Goal: Communication & Community: Share content

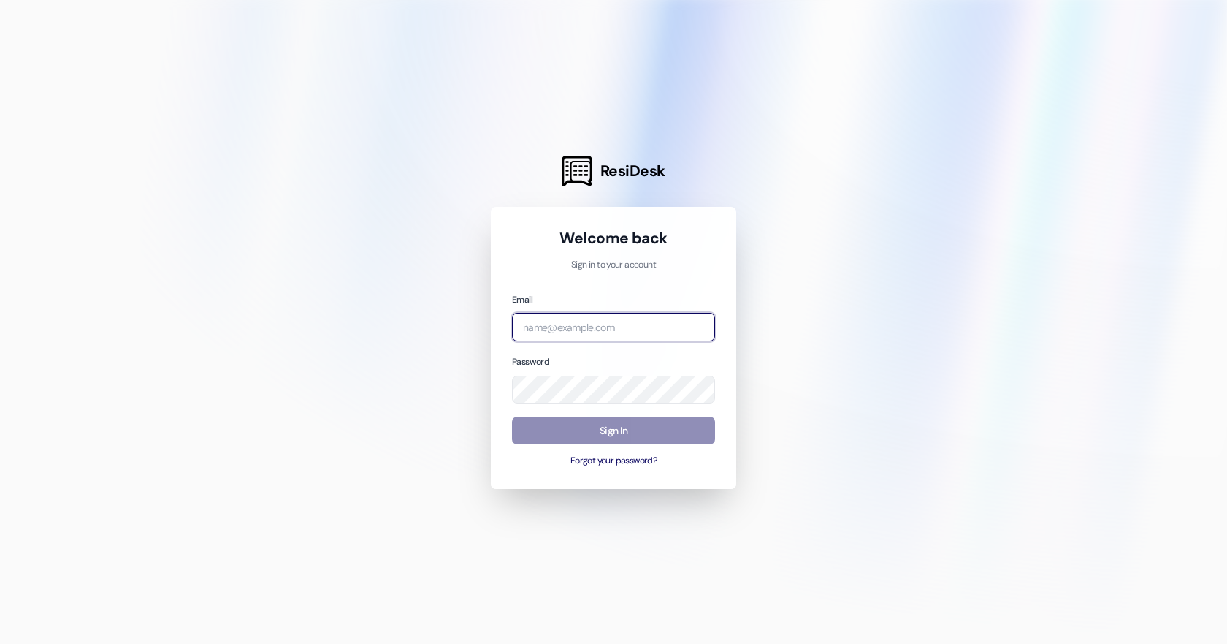
type input "naama.b@westlandreg.com"
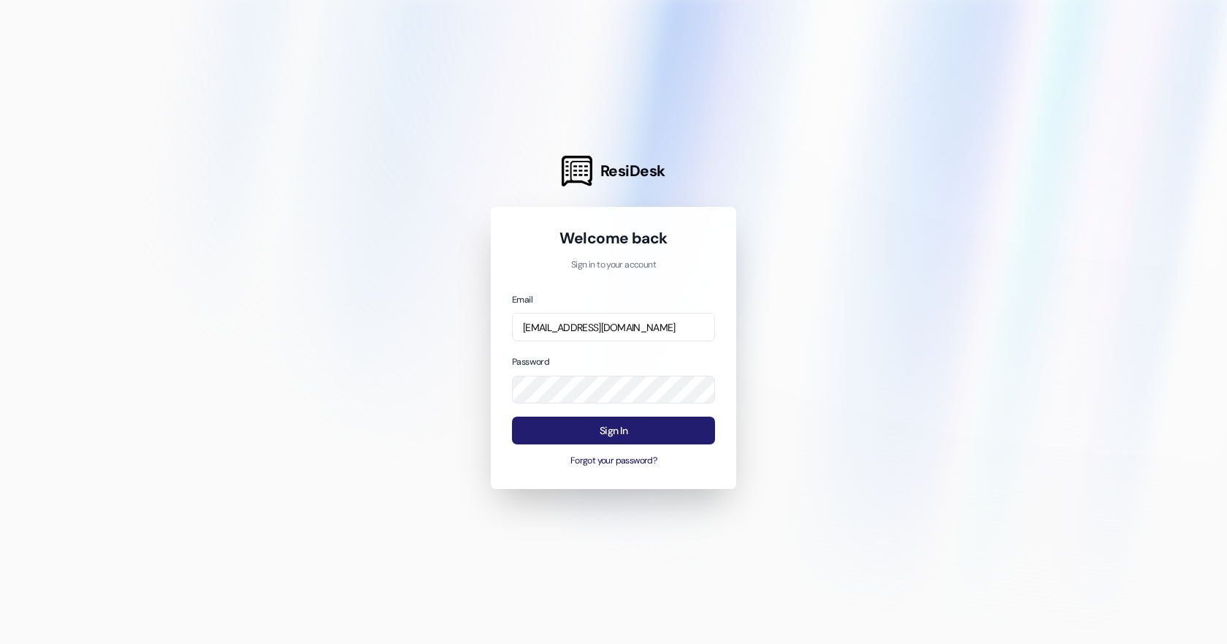
click at [617, 429] on button "Sign In" at bounding box center [613, 430] width 203 height 28
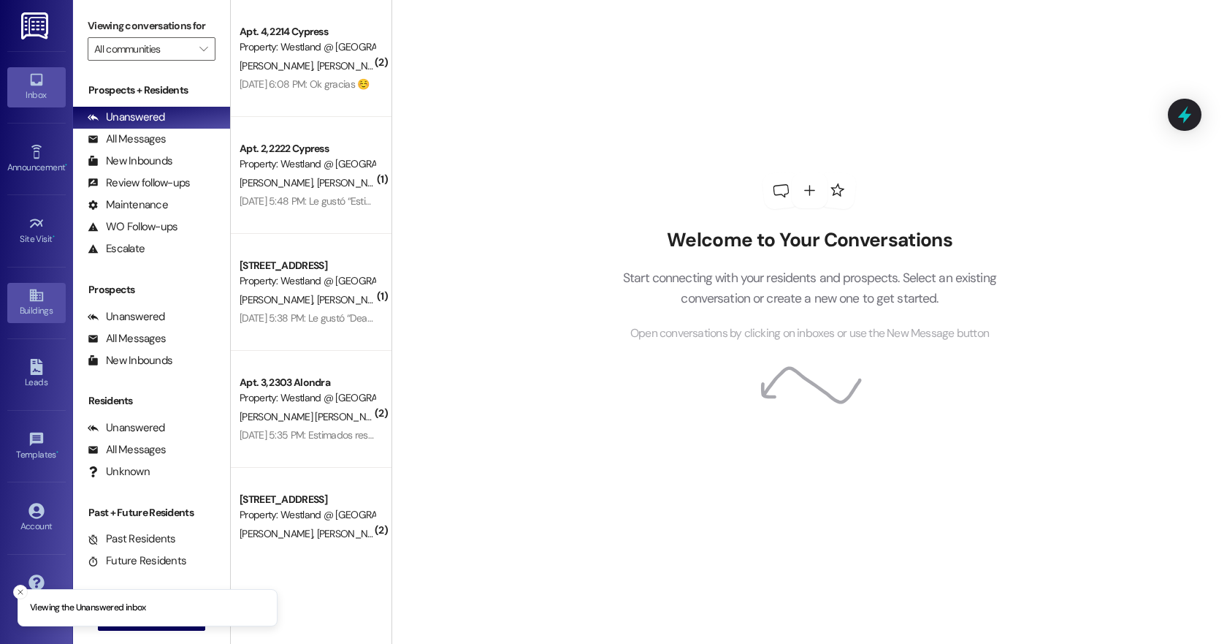
click at [37, 301] on icon at bounding box center [35, 295] width 13 height 12
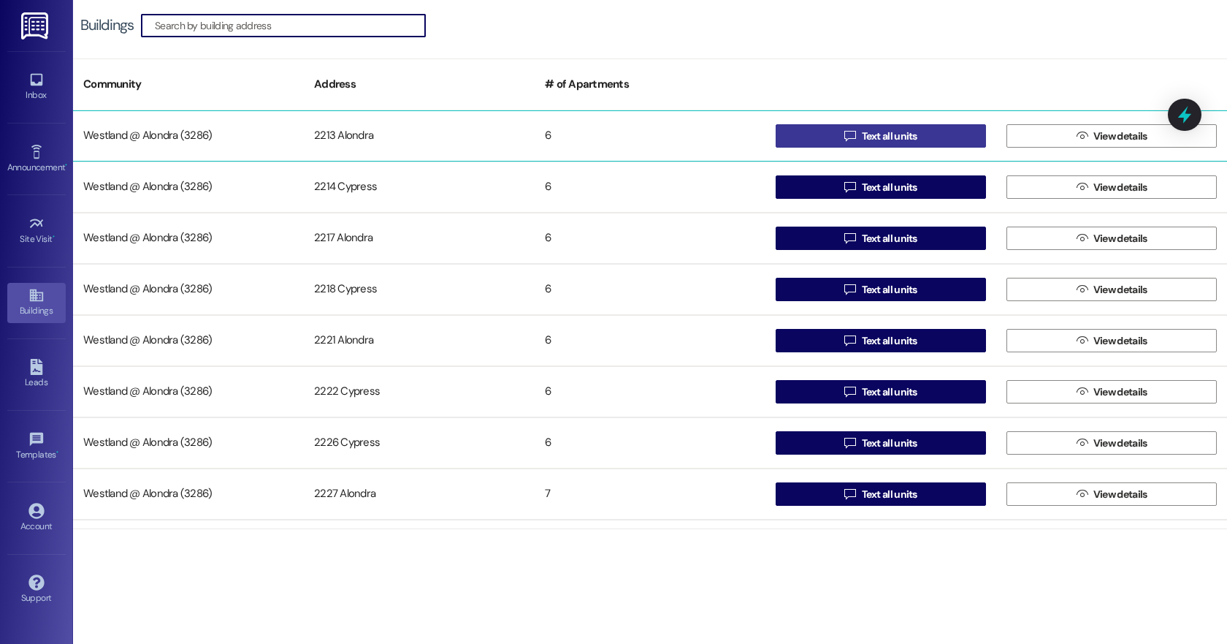
click at [892, 136] on span "Text all units" at bounding box center [890, 136] width 56 height 15
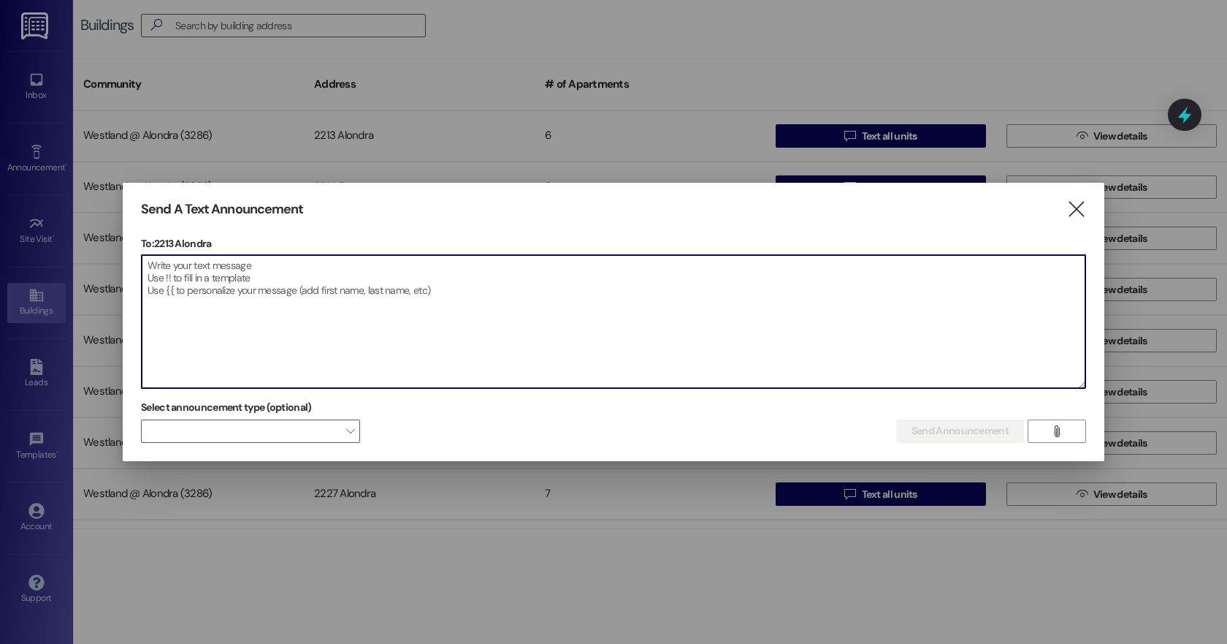
click at [205, 286] on textarea at bounding box center [614, 321] width 944 height 133
paste textarea "Queridos residentes de Alondra Park Apartments: Solo un recordatorio amistoso: …"
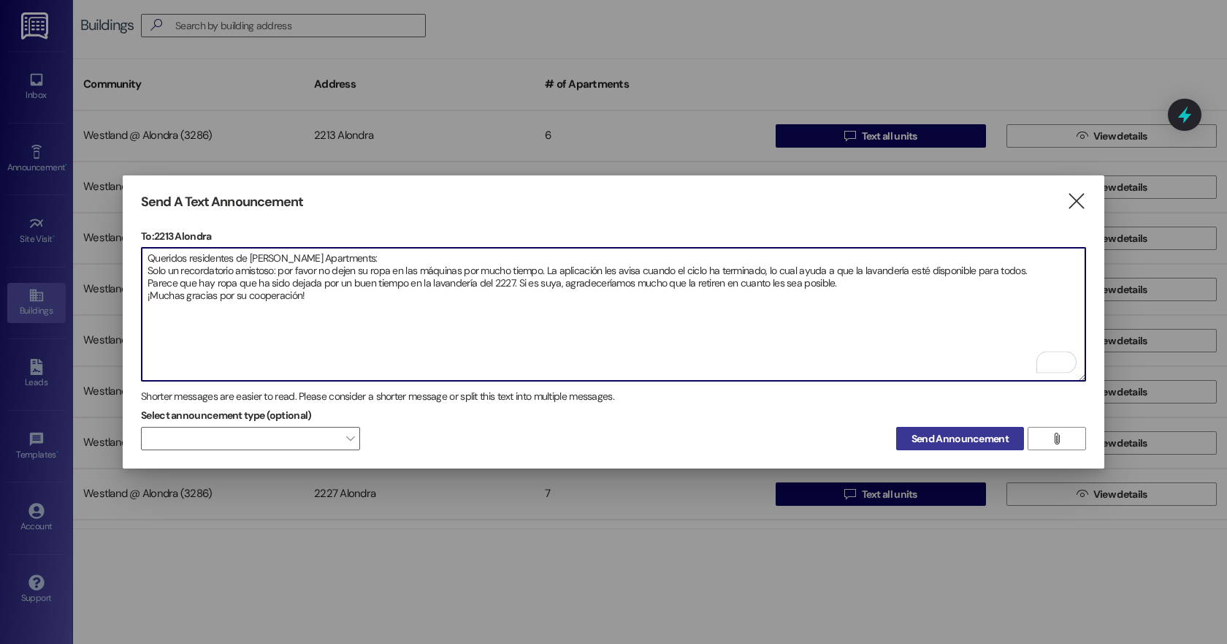
type textarea "Queridos residentes de Alondra Park Apartments: Solo un recordatorio amistoso: …"
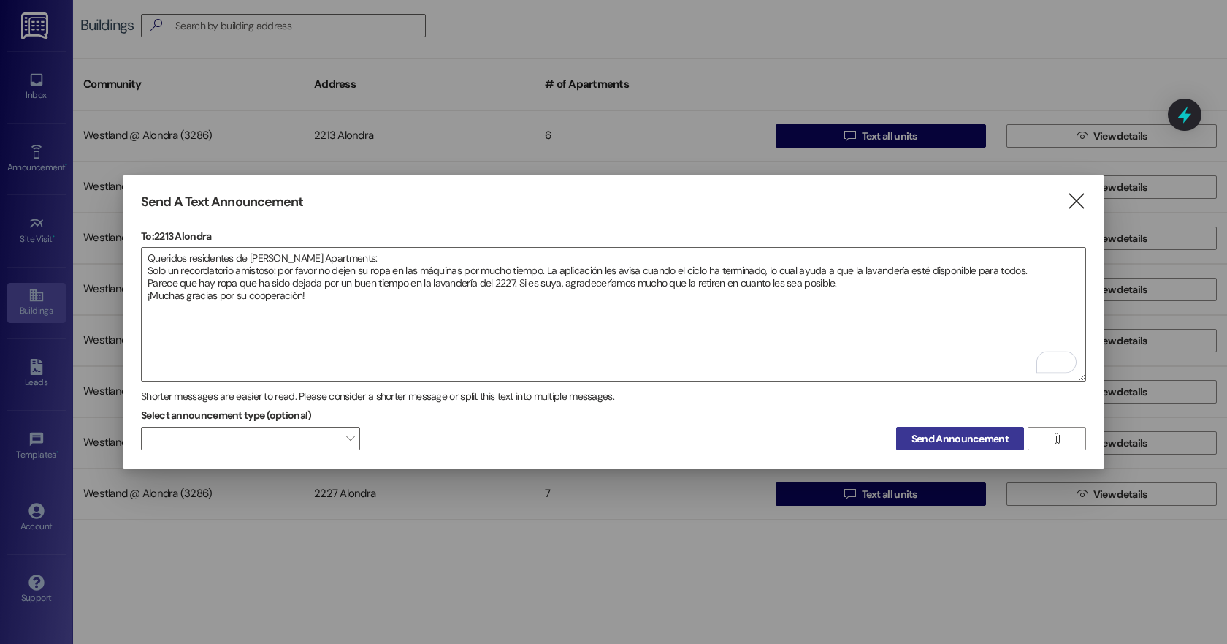
click at [974, 438] on span "Send Announcement" at bounding box center [960, 438] width 97 height 15
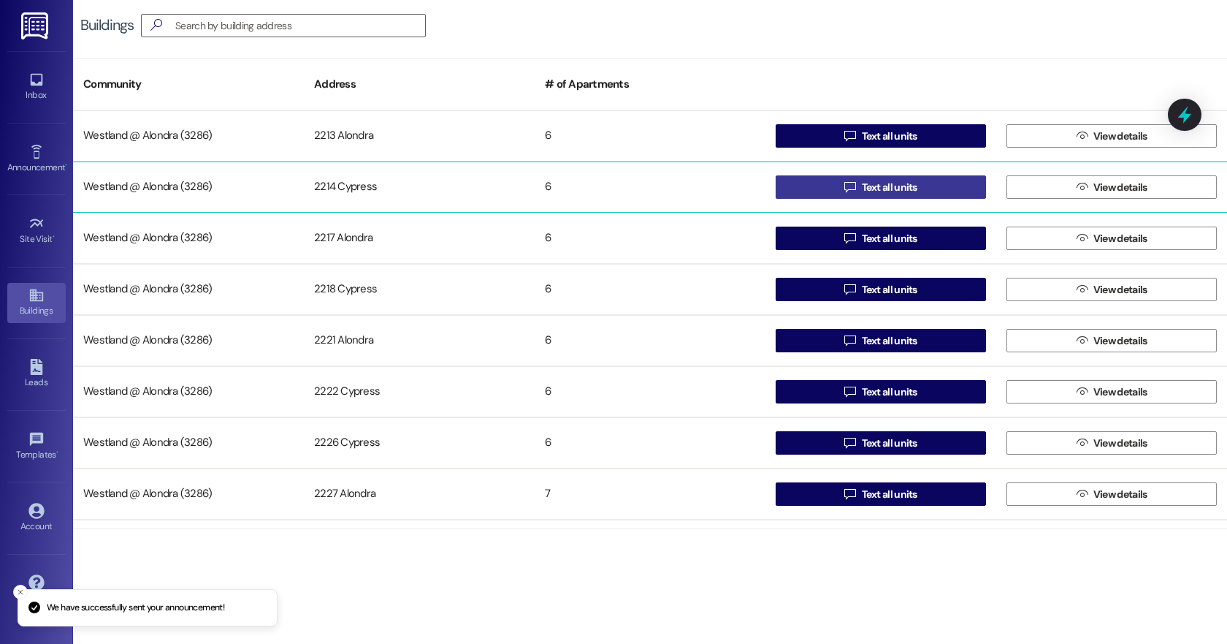
click at [901, 190] on span "Text all units" at bounding box center [890, 187] width 56 height 15
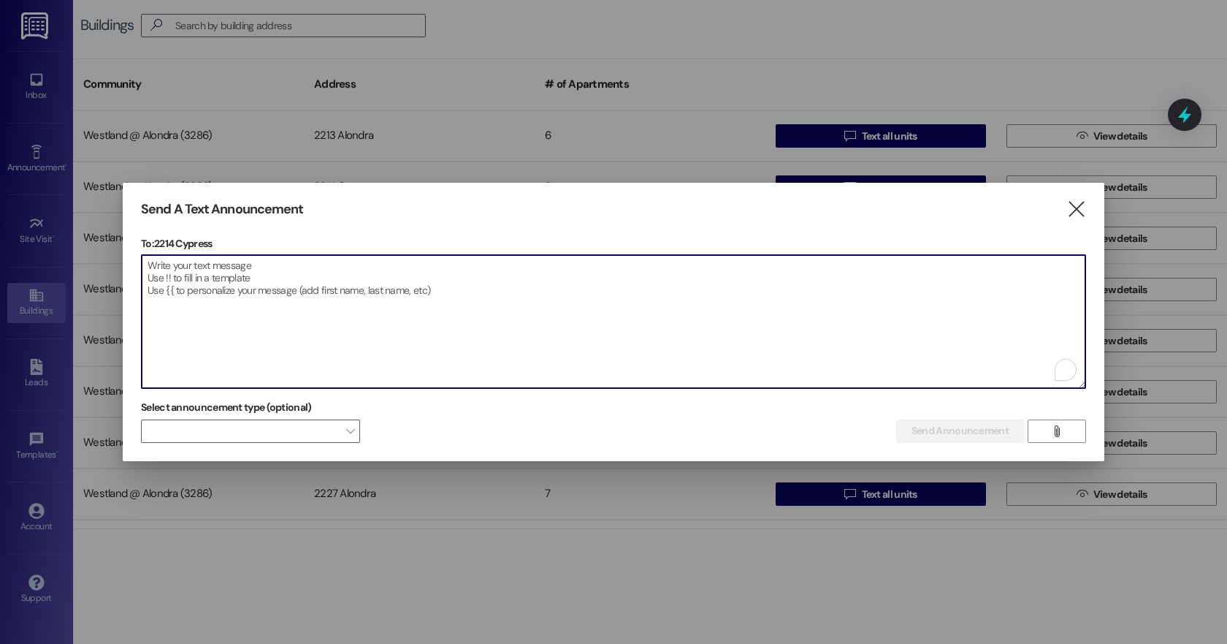
click at [207, 303] on textarea "To enrich screen reader interactions, please activate Accessibility in Grammarl…" at bounding box center [614, 321] width 944 height 133
paste textarea "Queridos residentes de Alondra Park Apartments: Solo un recordatorio amistoso: …"
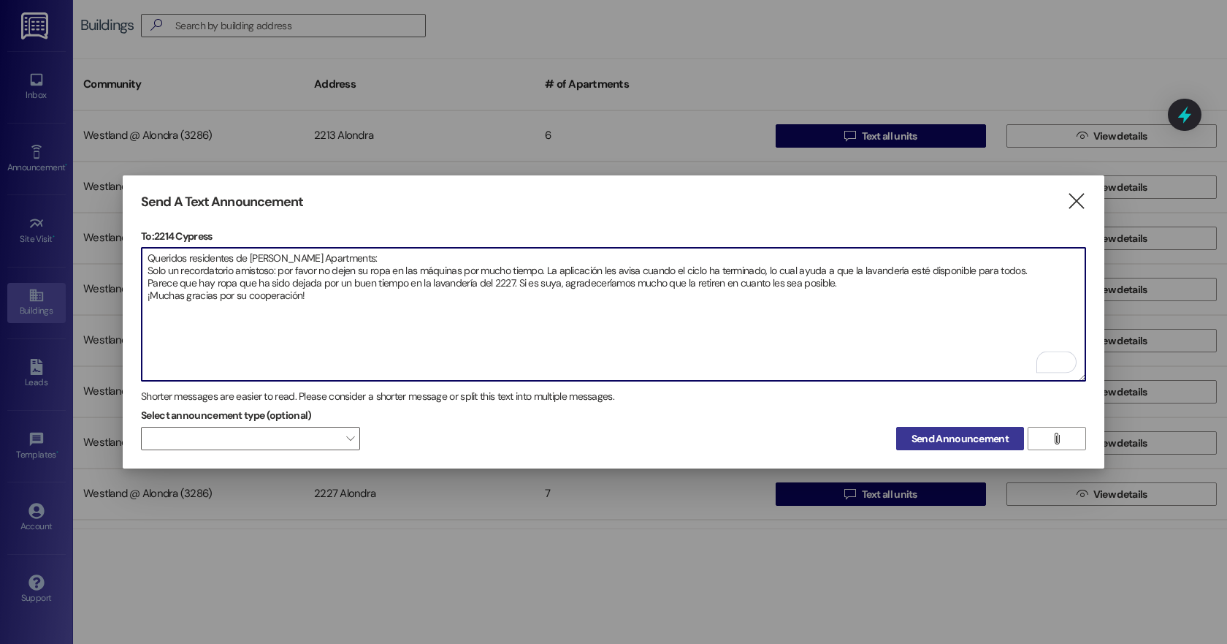
type textarea "Queridos residentes de Alondra Park Apartments: Solo un recordatorio amistoso: …"
click at [987, 434] on span "Send Announcement" at bounding box center [960, 438] width 97 height 15
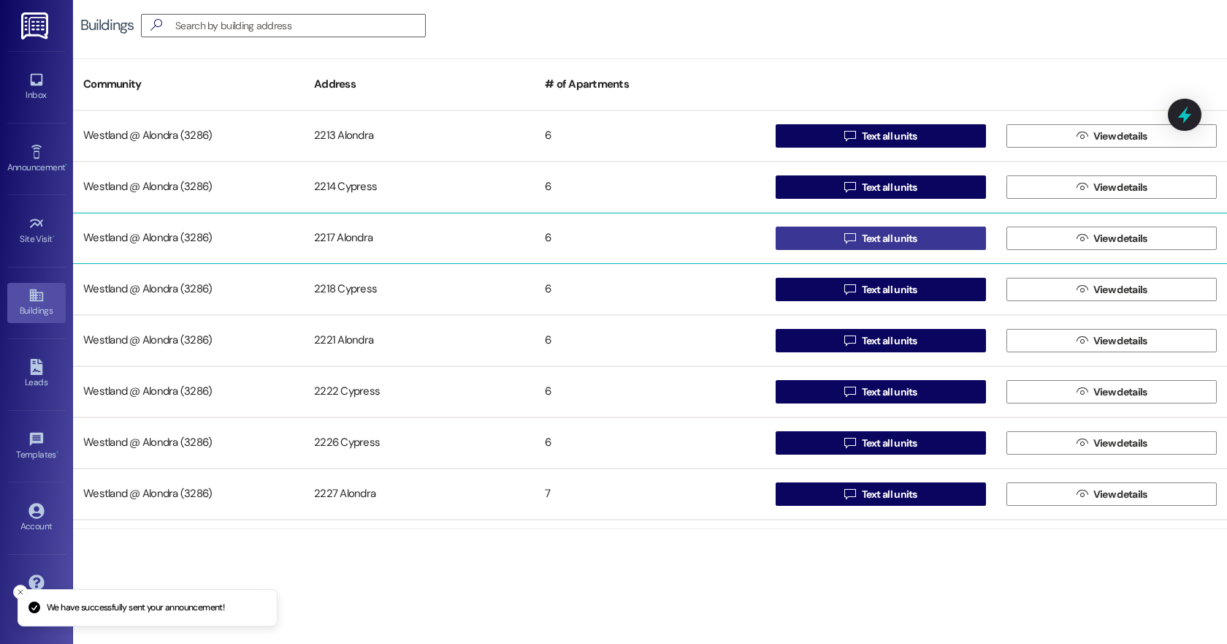
click at [900, 236] on span "Text all units" at bounding box center [890, 238] width 56 height 15
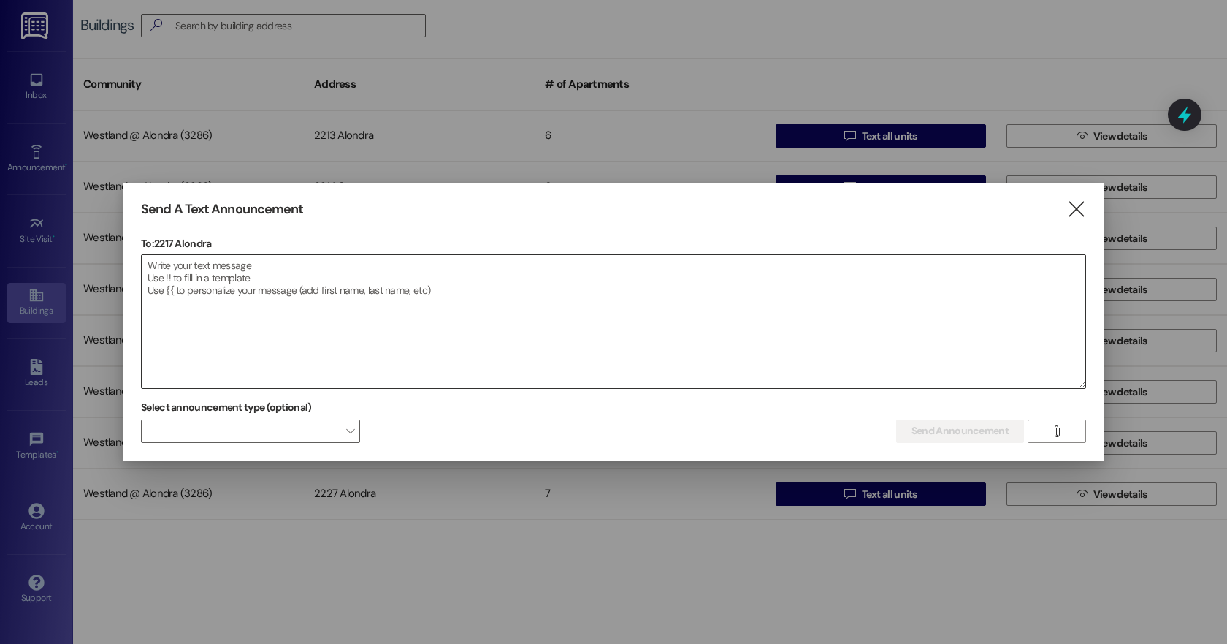
click at [291, 282] on textarea at bounding box center [614, 321] width 944 height 133
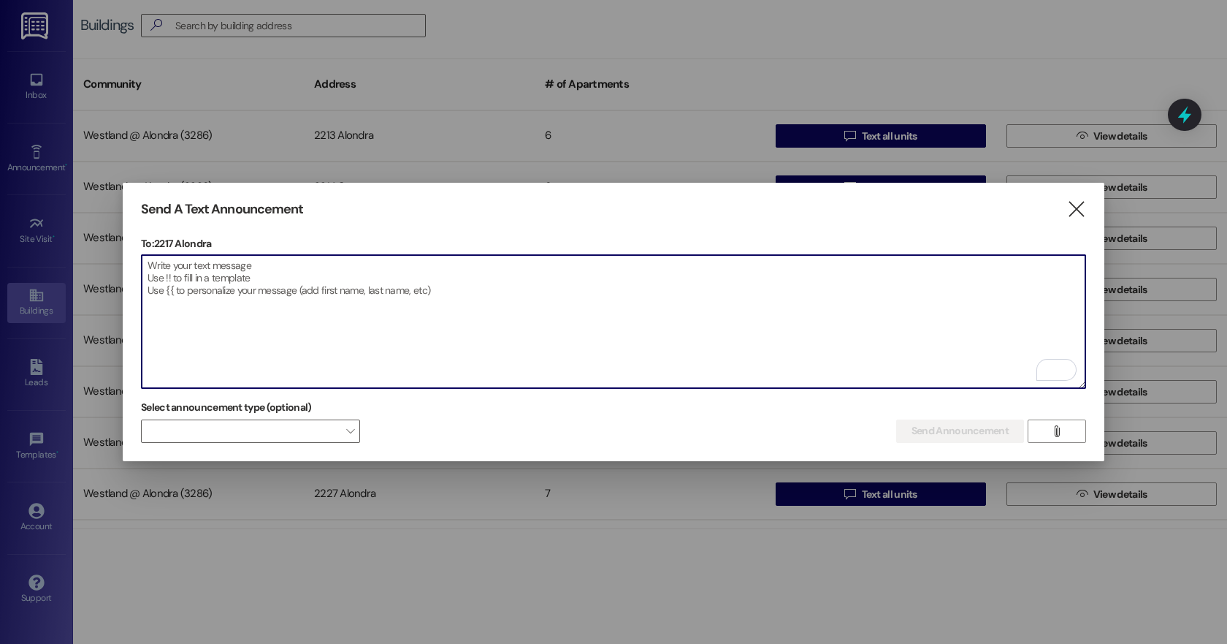
paste textarea "Queridos residentes de Alondra Park Apartments: Solo un recordatorio amistoso: …"
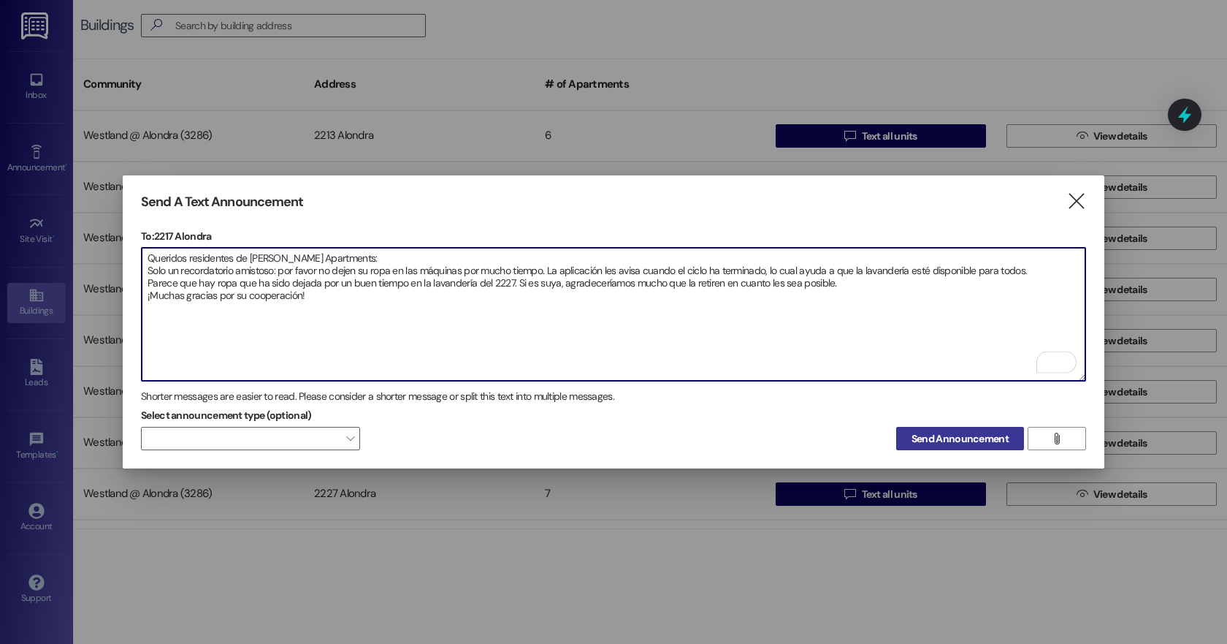
type textarea "Queridos residentes de Alondra Park Apartments: Solo un recordatorio amistoso: …"
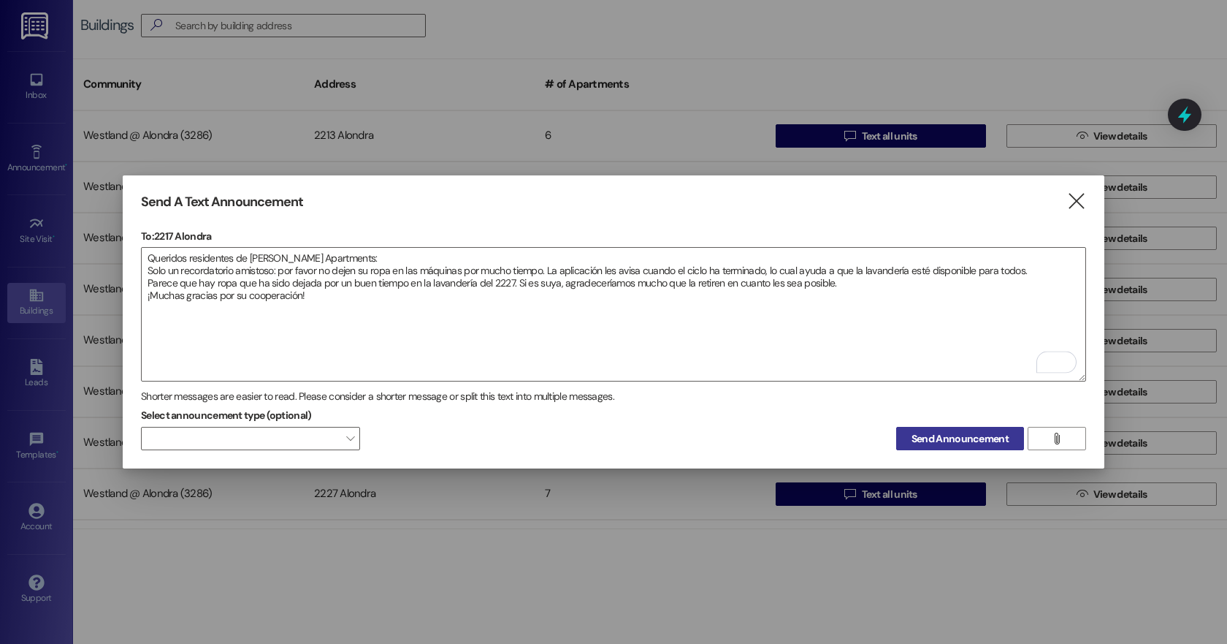
click at [939, 435] on span "Send Announcement" at bounding box center [960, 438] width 97 height 15
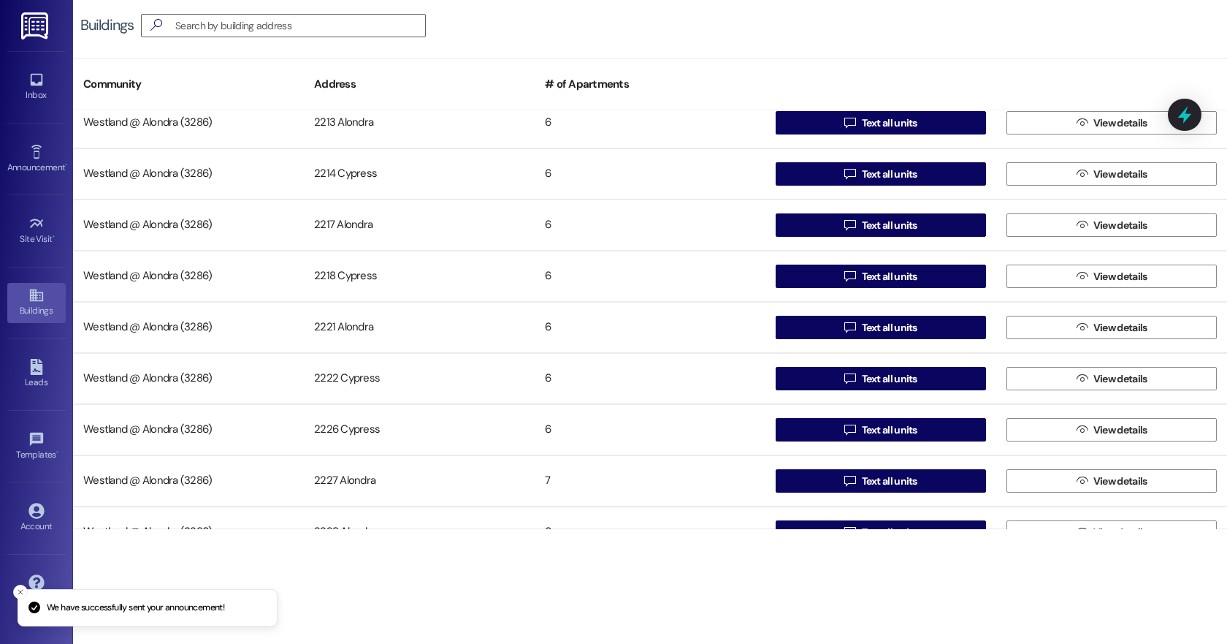
scroll to position [15, 0]
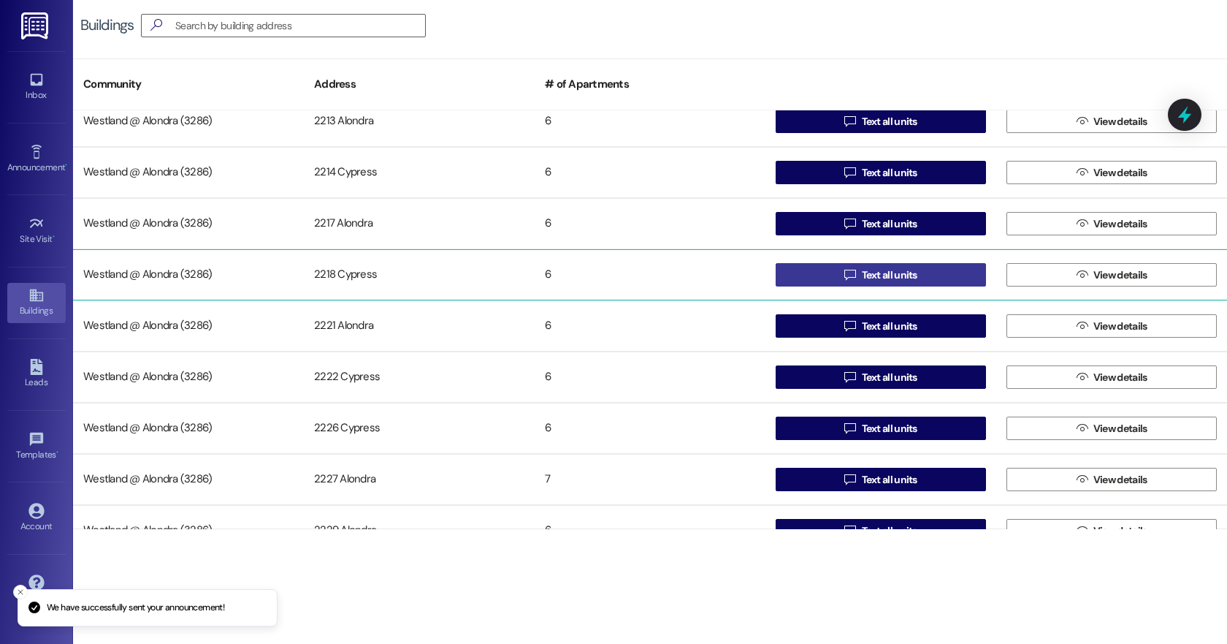
click at [872, 278] on span "Text all units" at bounding box center [890, 274] width 56 height 15
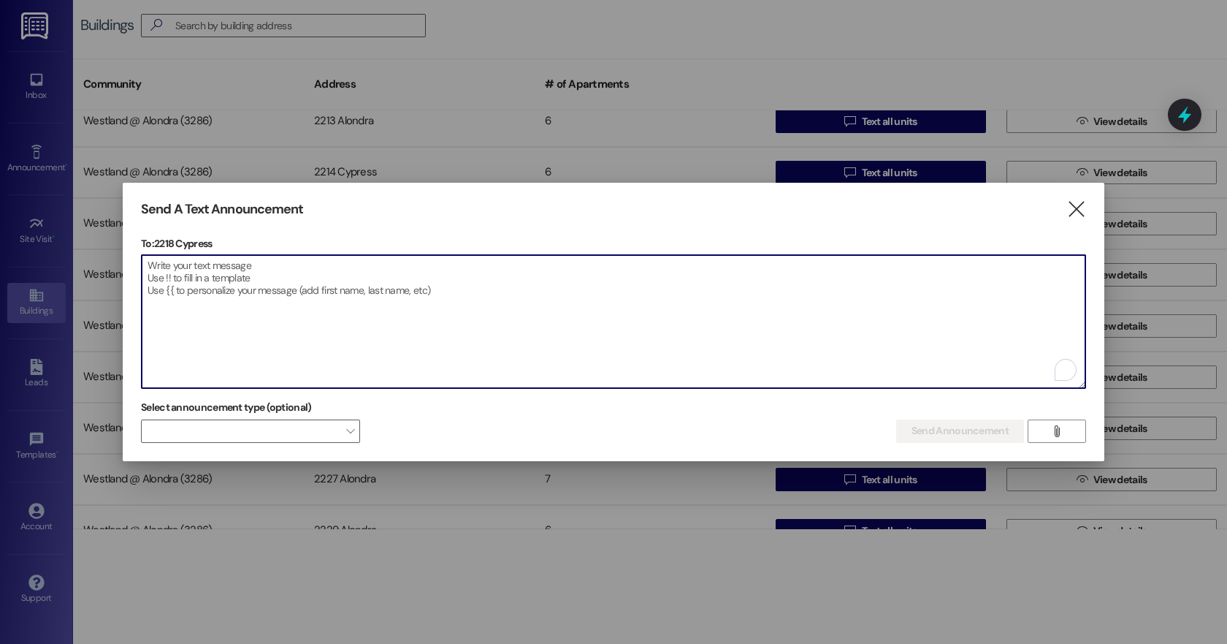
click at [213, 310] on textarea "To enrich screen reader interactions, please activate Accessibility in Grammarl…" at bounding box center [614, 321] width 944 height 133
paste textarea "Queridos residentes de Alondra Park Apartments: Solo un recordatorio amistoso: …"
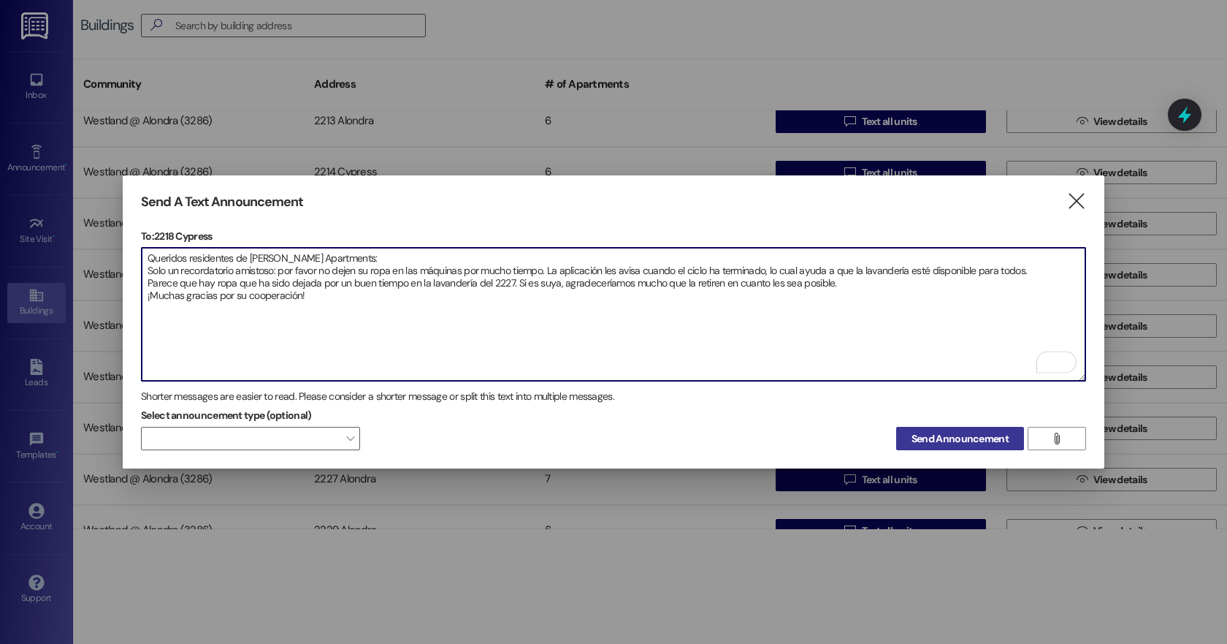
type textarea "Queridos residentes de Alondra Park Apartments: Solo un recordatorio amistoso: …"
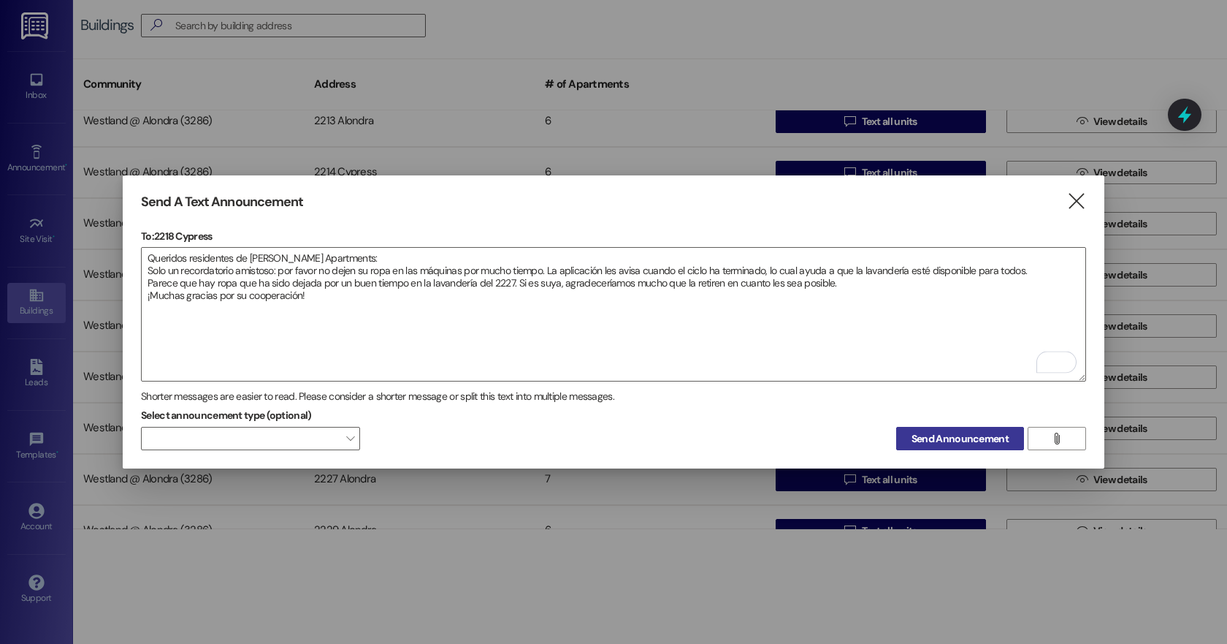
click at [943, 437] on span "Send Announcement" at bounding box center [960, 438] width 97 height 15
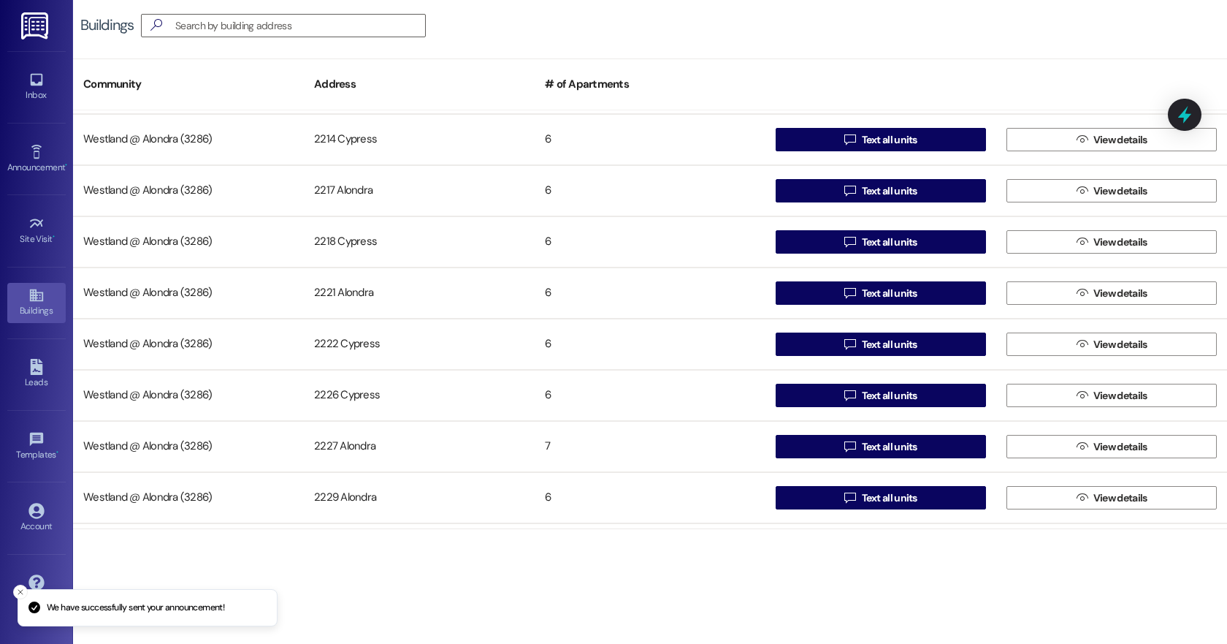
scroll to position [52, 0]
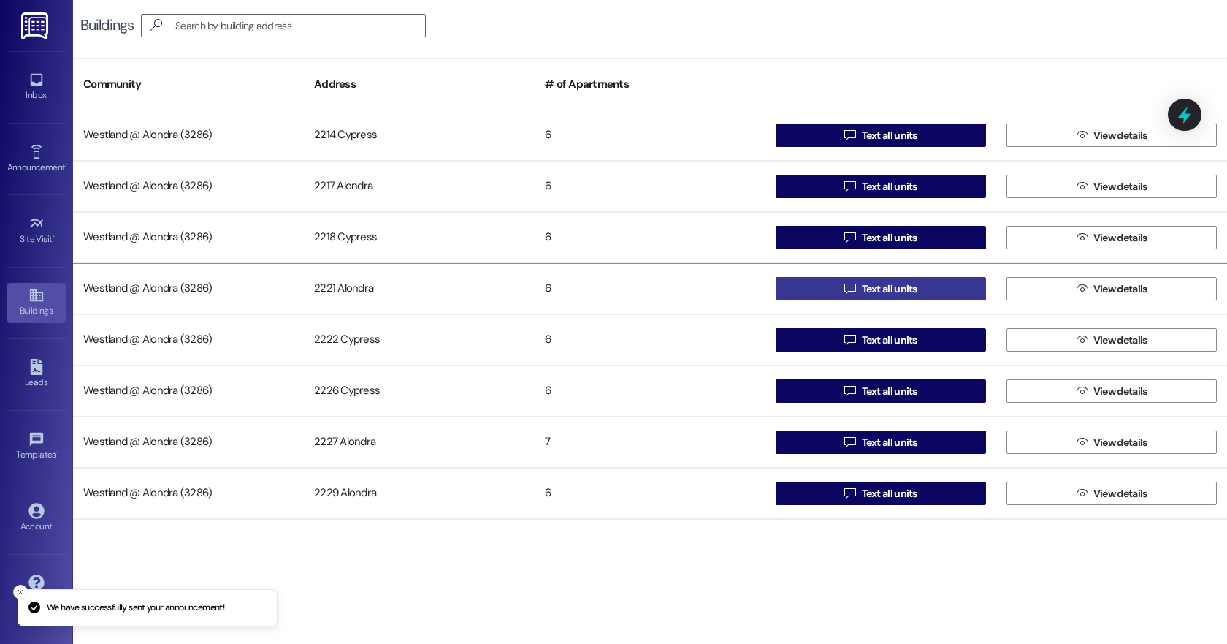
click at [862, 296] on span "Text all units" at bounding box center [890, 288] width 56 height 15
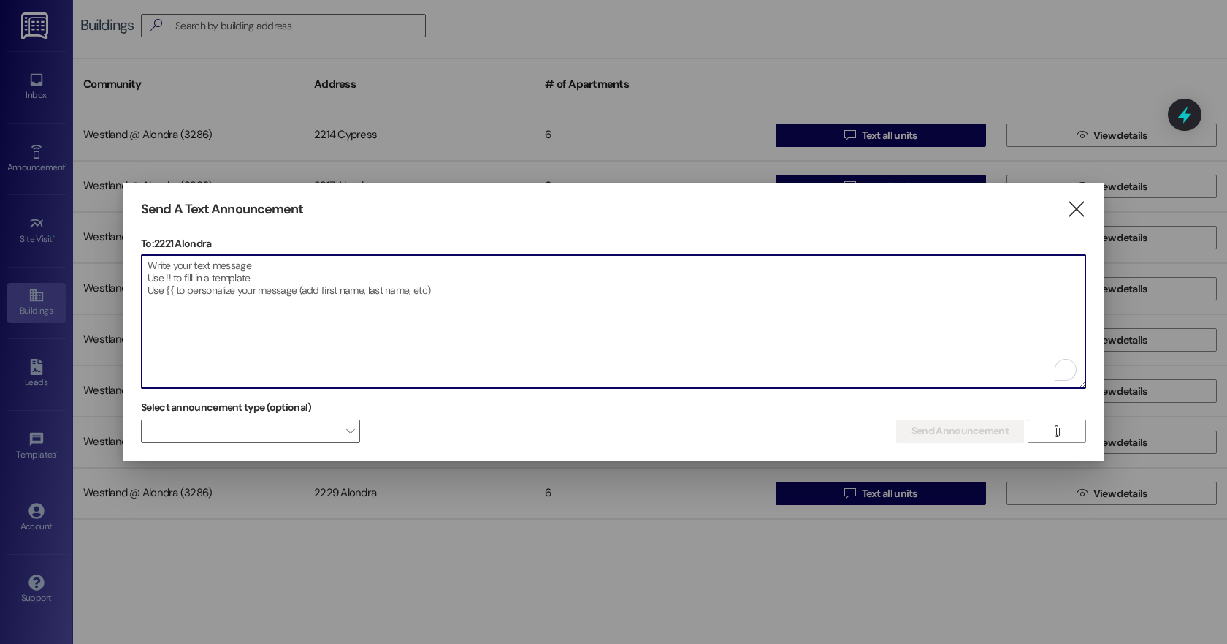
click at [248, 318] on textarea "To enrich screen reader interactions, please activate Accessibility in Grammarl…" at bounding box center [614, 321] width 944 height 133
paste textarea "Queridos residentes de Alondra Park Apartments: Solo un recordatorio amistoso: …"
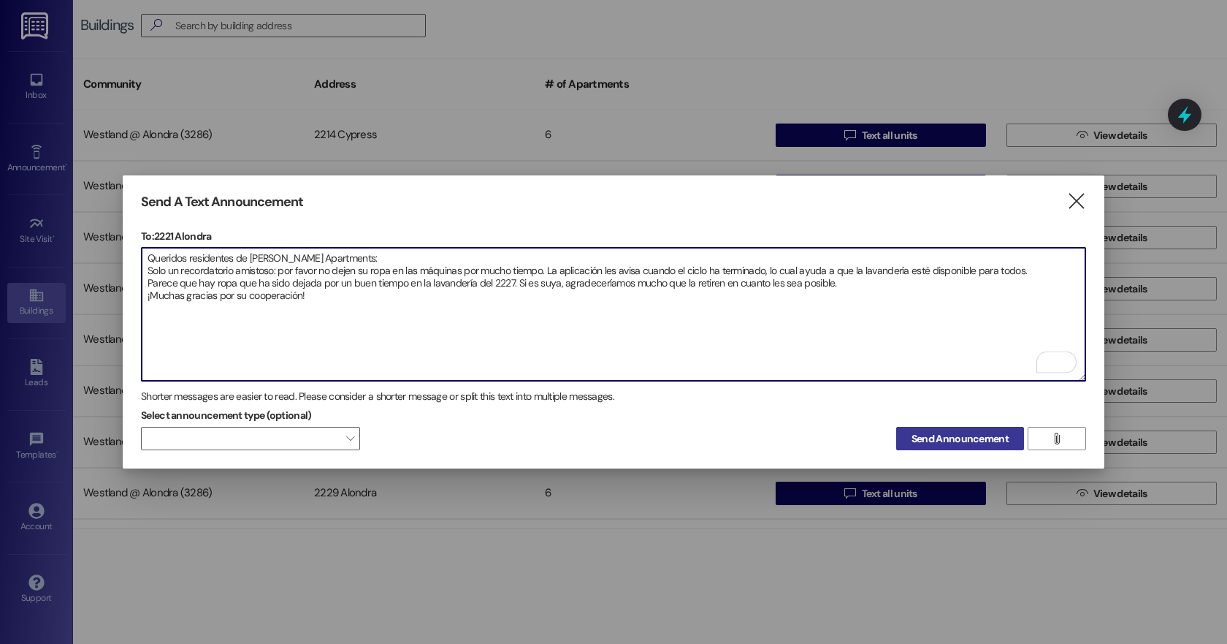
type textarea "Queridos residentes de Alondra Park Apartments: Solo un recordatorio amistoso: …"
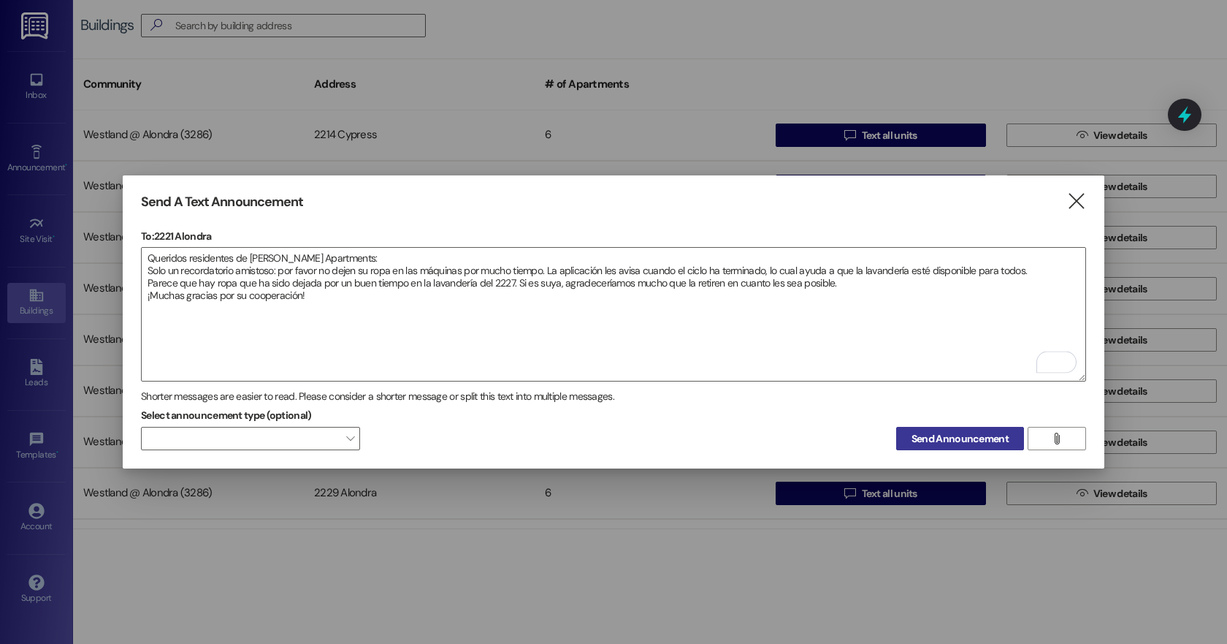
click at [980, 439] on span "Send Announcement" at bounding box center [960, 438] width 97 height 15
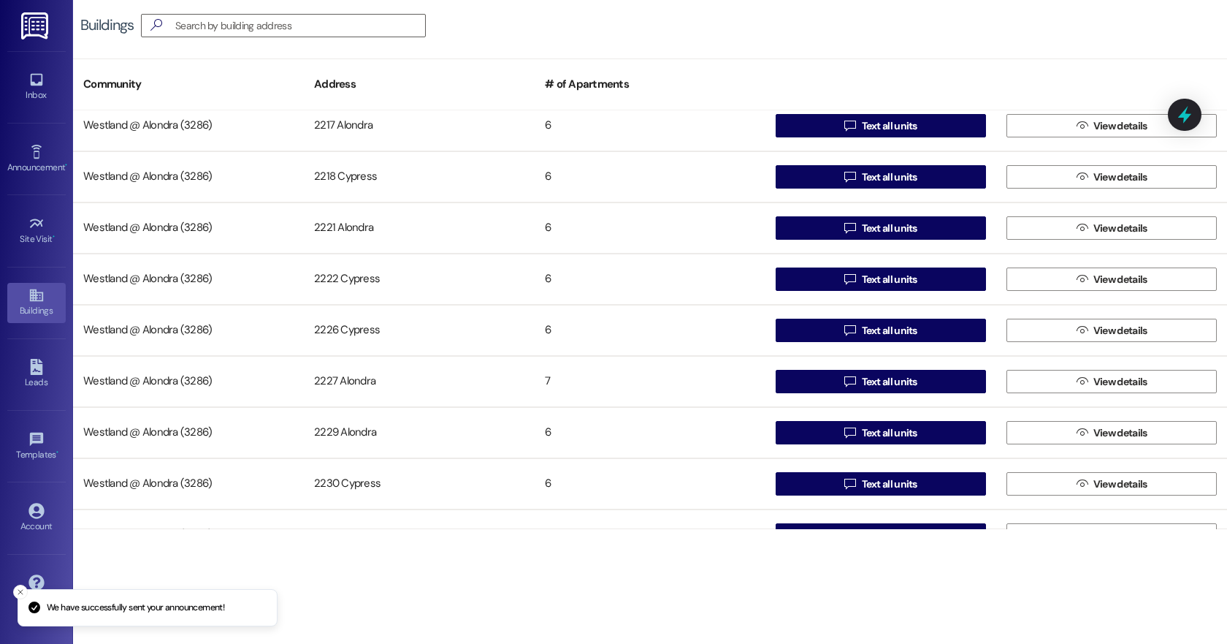
scroll to position [123, 0]
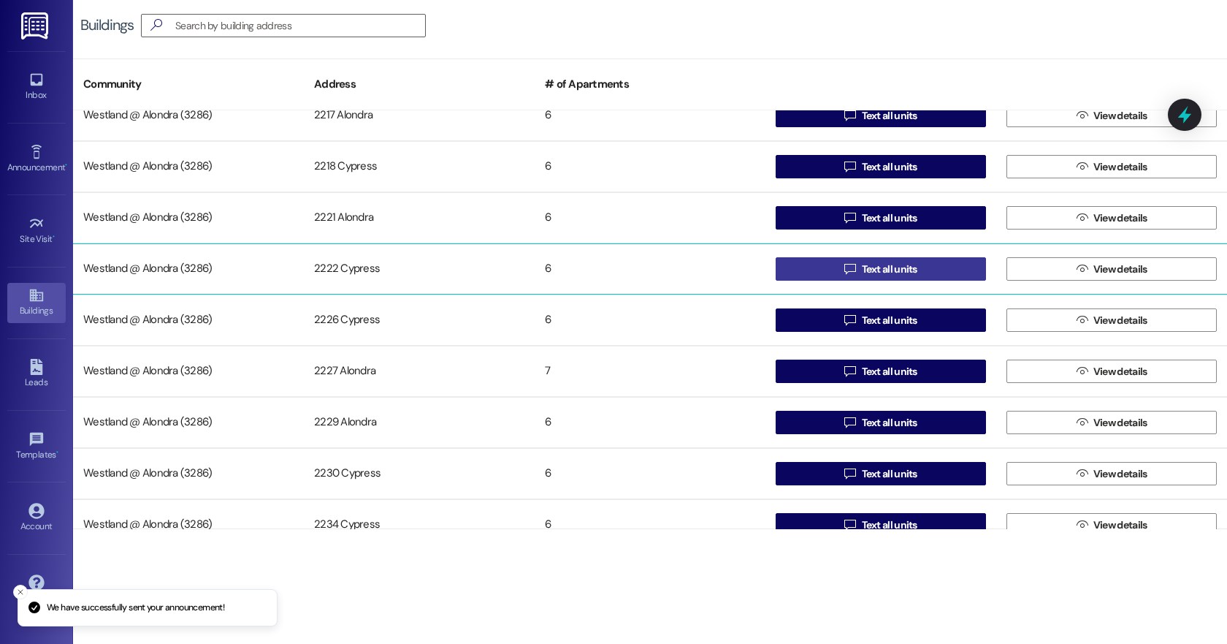
click at [884, 268] on span "Text all units" at bounding box center [890, 269] width 56 height 15
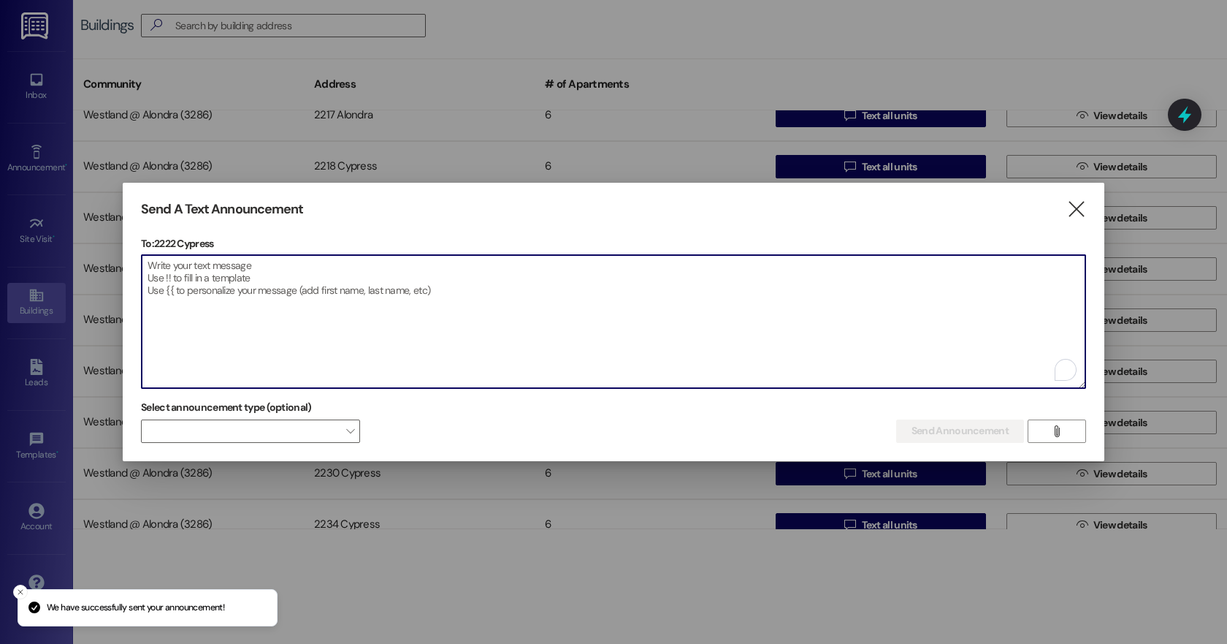
click at [244, 323] on textarea "To enrich screen reader interactions, please activate Accessibility in Grammarl…" at bounding box center [614, 321] width 944 height 133
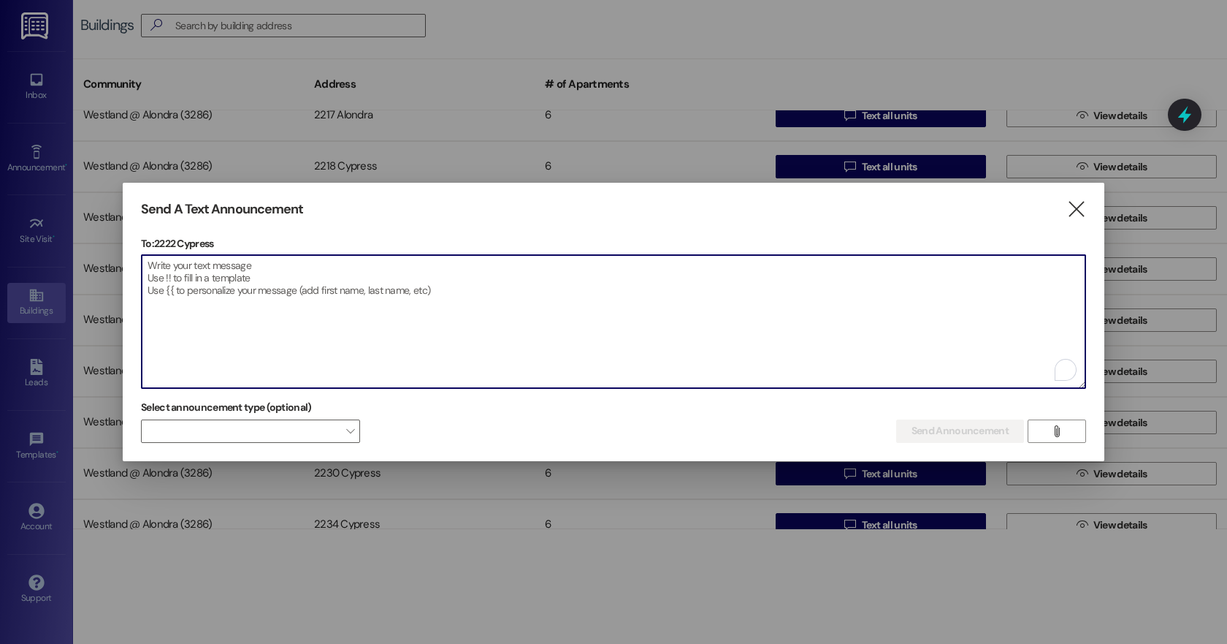
paste textarea "Queridos residentes de Alondra Park Apartments: Solo un recordatorio amistoso: …"
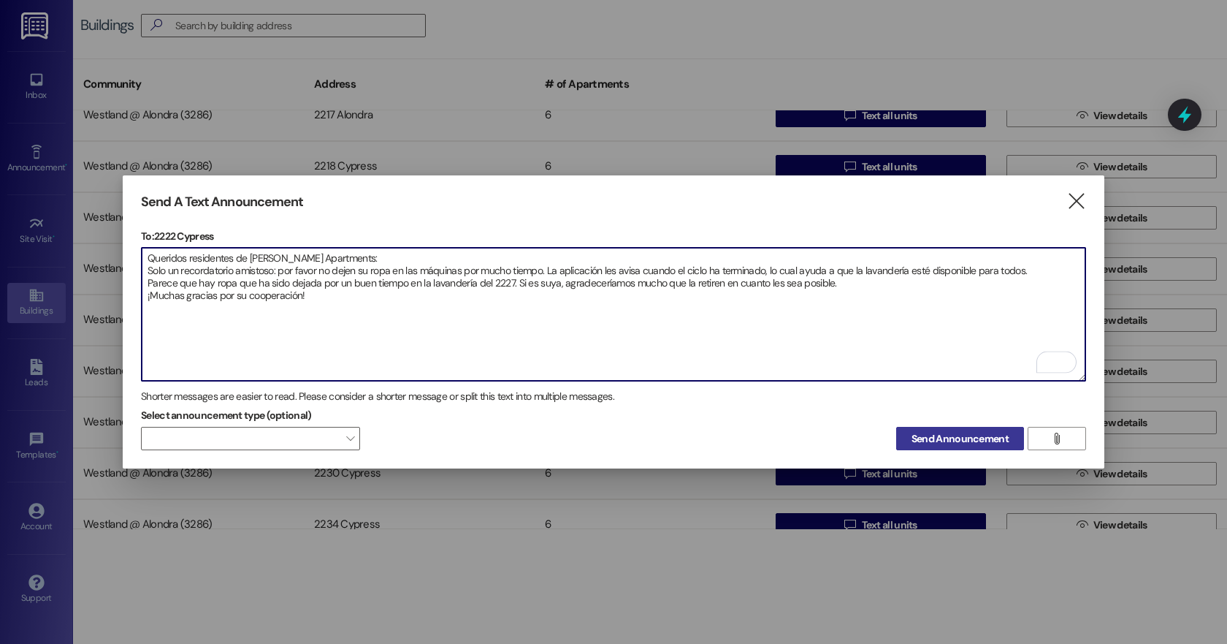
type textarea "Queridos residentes de Alondra Park Apartments: Solo un recordatorio amistoso: …"
click at [971, 438] on span "Send Announcement" at bounding box center [960, 438] width 97 height 15
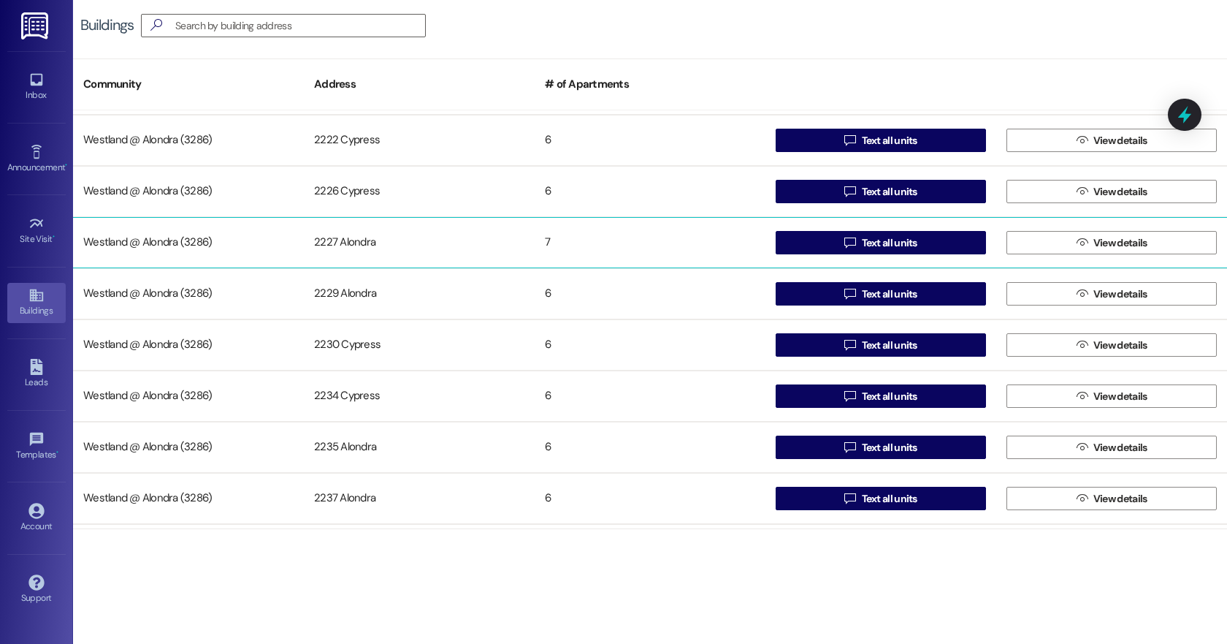
scroll to position [258, 0]
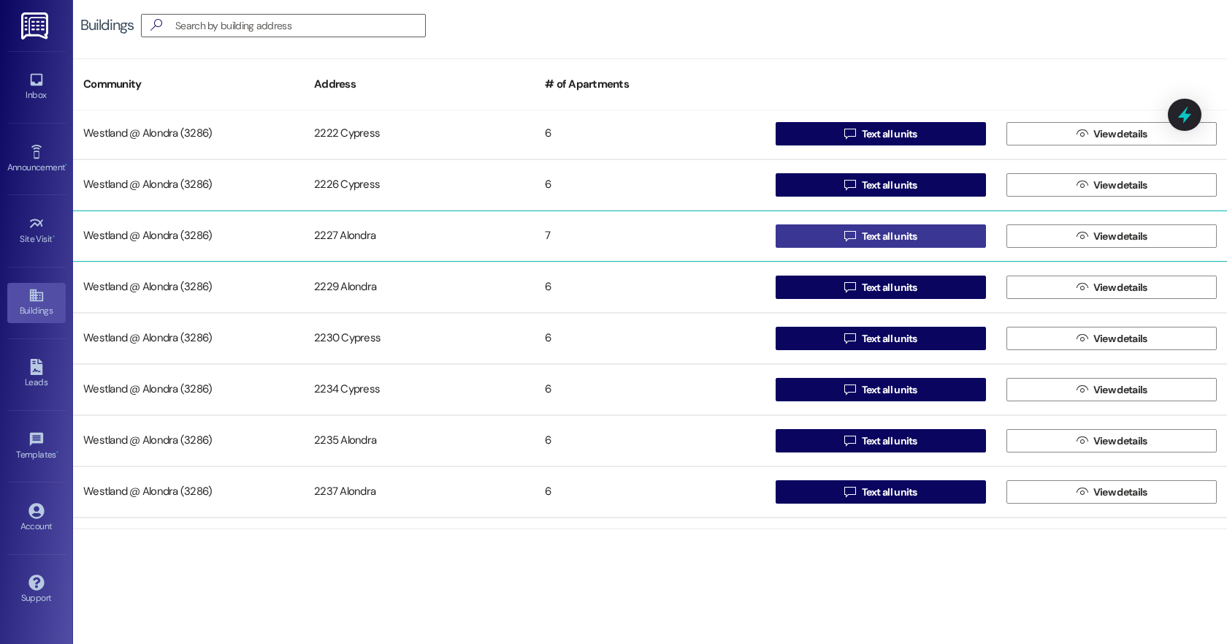
click at [871, 234] on span "Text all units" at bounding box center [890, 236] width 56 height 15
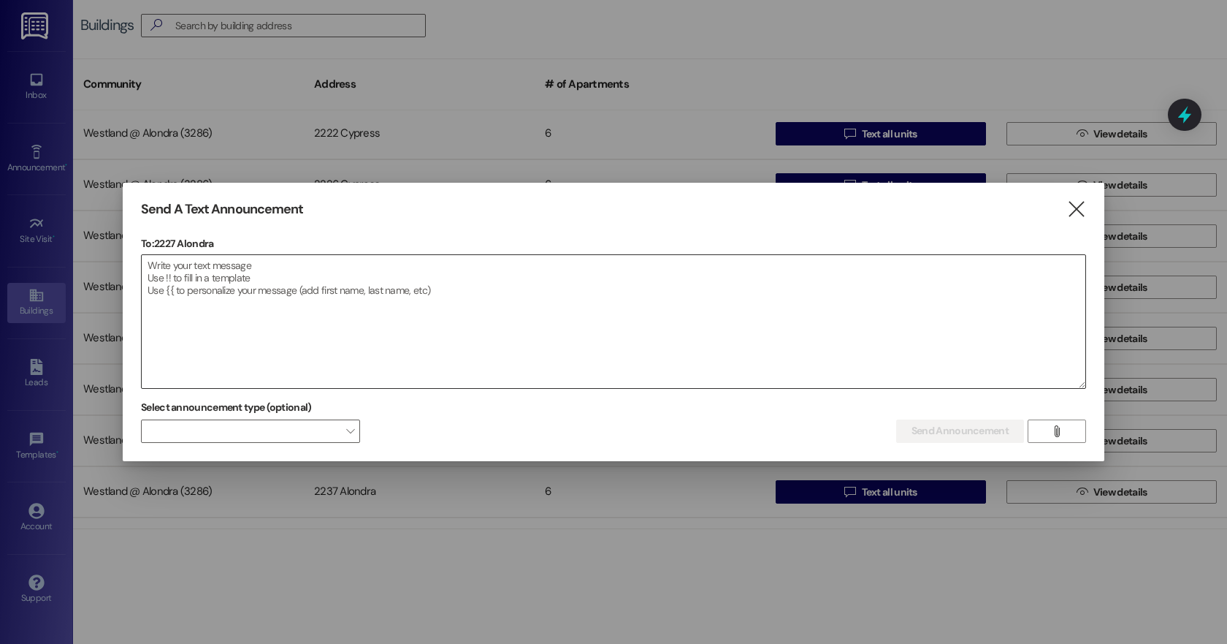
click at [269, 294] on textarea at bounding box center [614, 321] width 944 height 133
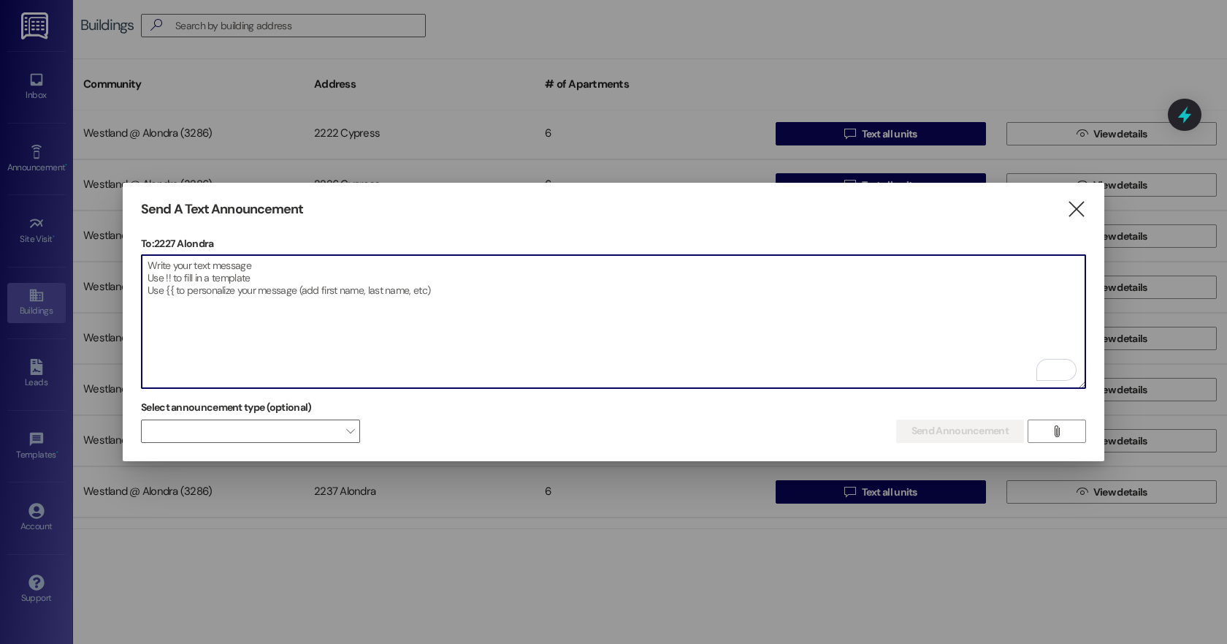
paste textarea "Queridos residentes de Alondra Park Apartments: Solo un recordatorio amistoso: …"
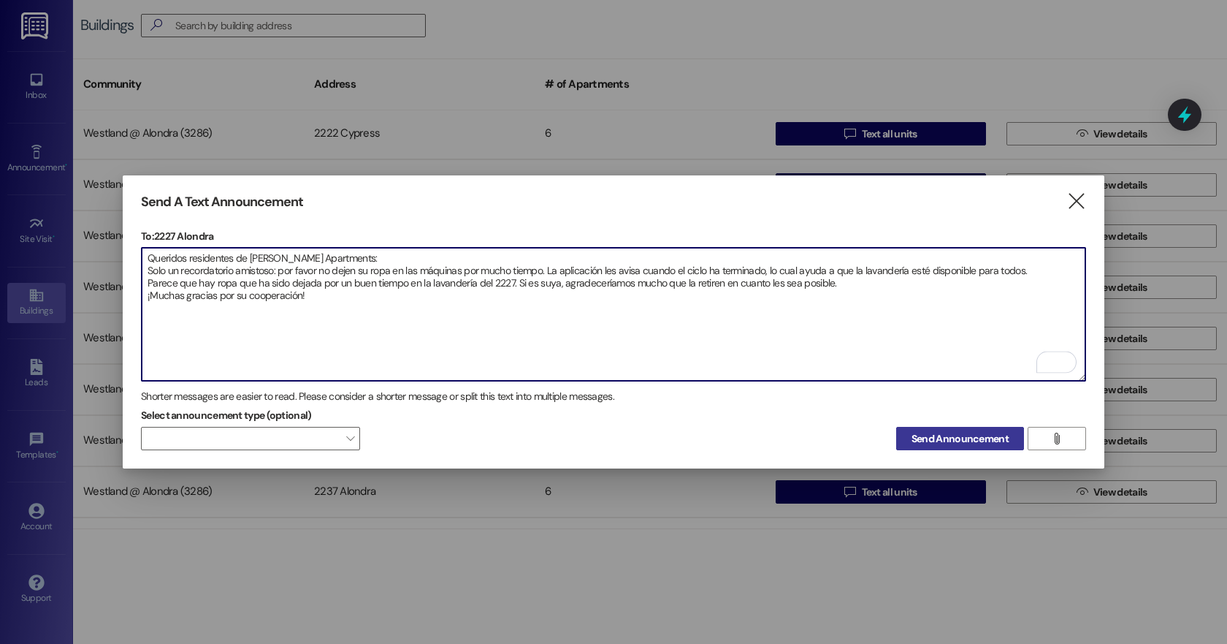
type textarea "Queridos residentes de Alondra Park Apartments: Solo un recordatorio amistoso: …"
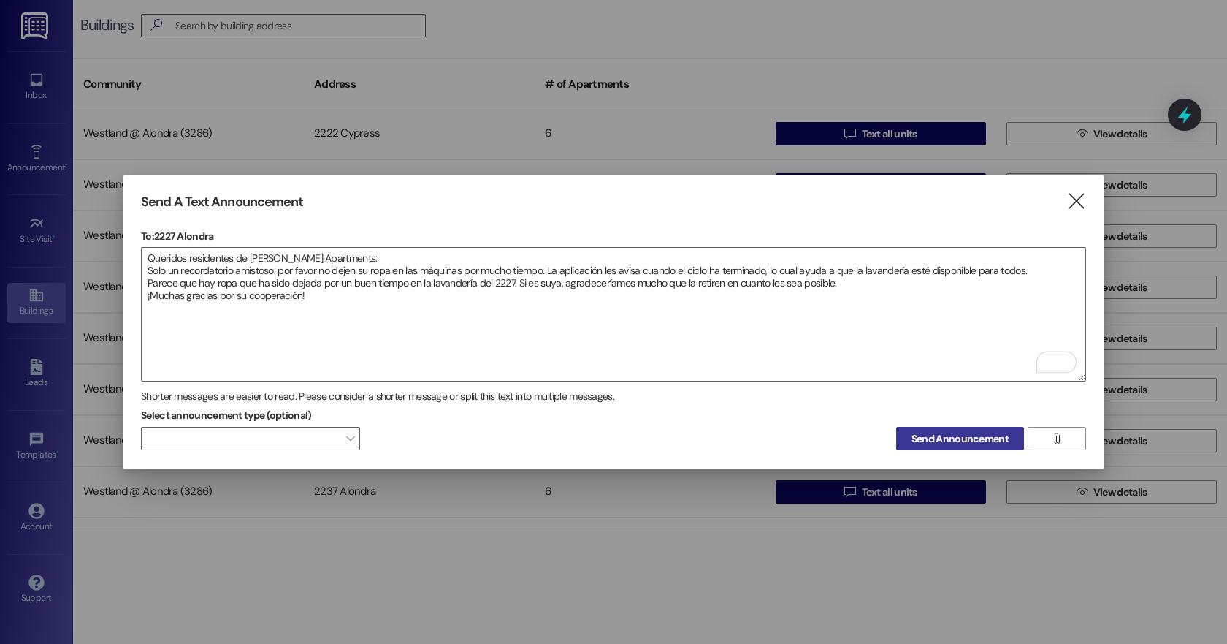
click at [962, 438] on span "Send Announcement" at bounding box center [960, 438] width 97 height 15
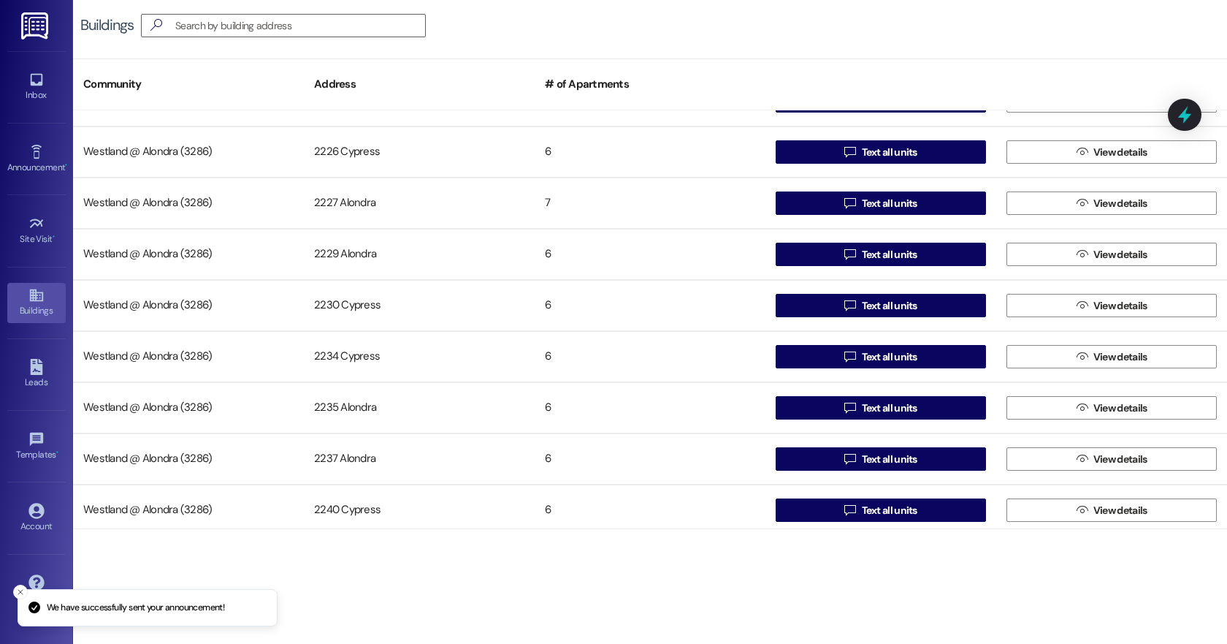
scroll to position [291, 0]
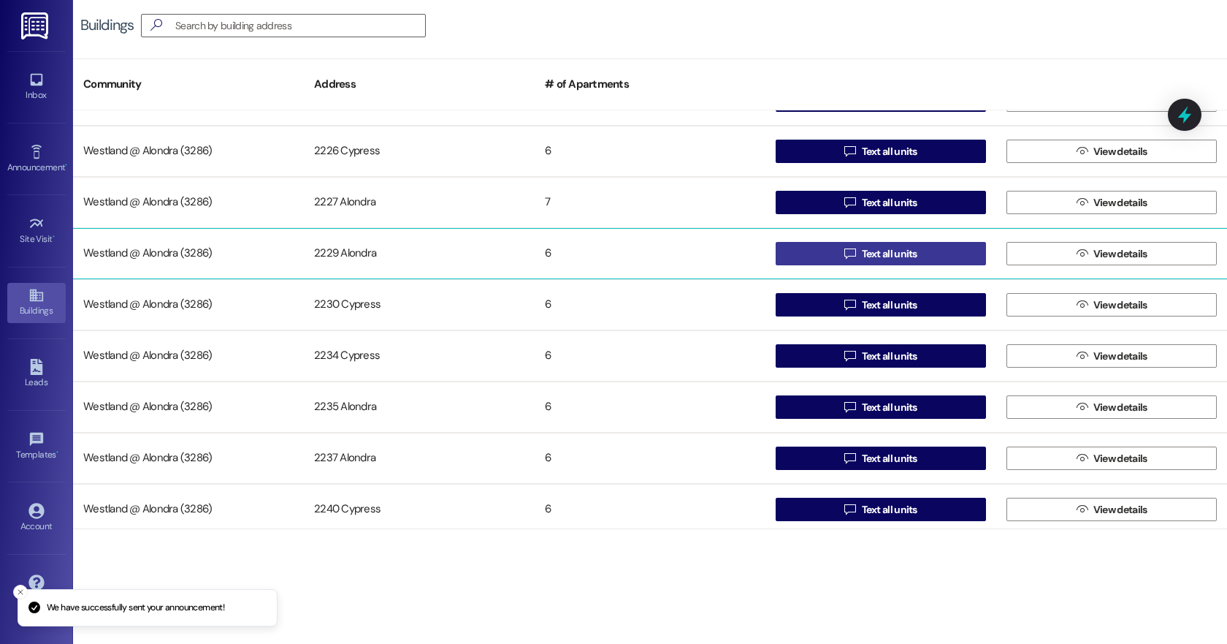
click at [882, 253] on span "Text all units" at bounding box center [890, 253] width 56 height 15
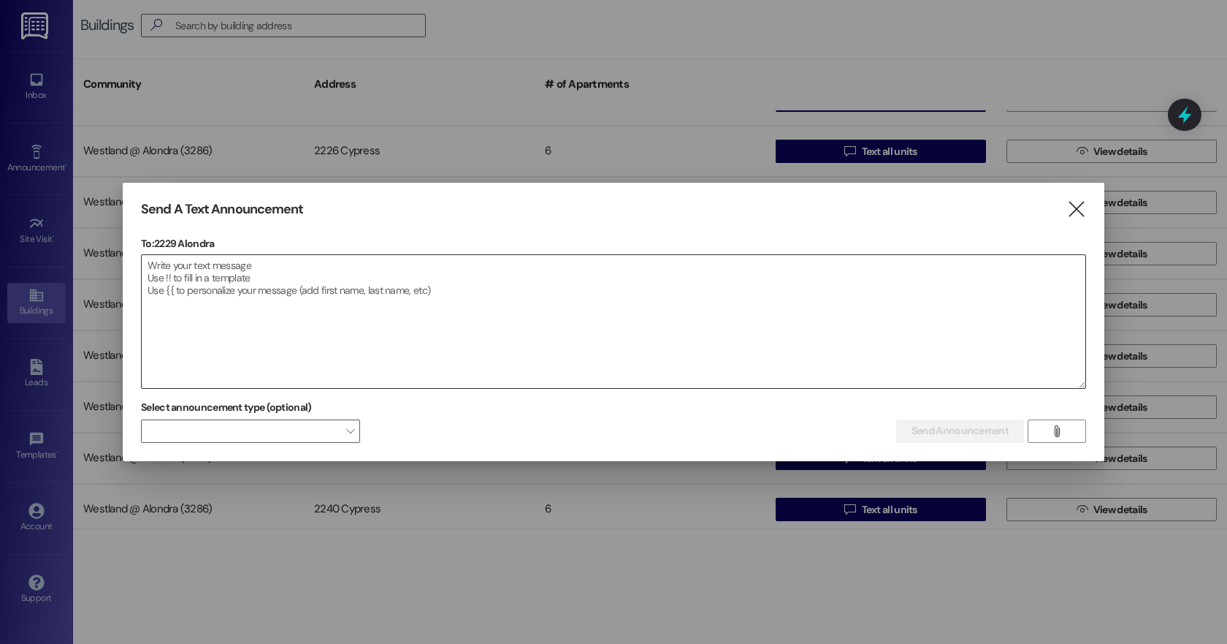
click at [266, 295] on textarea at bounding box center [614, 321] width 944 height 133
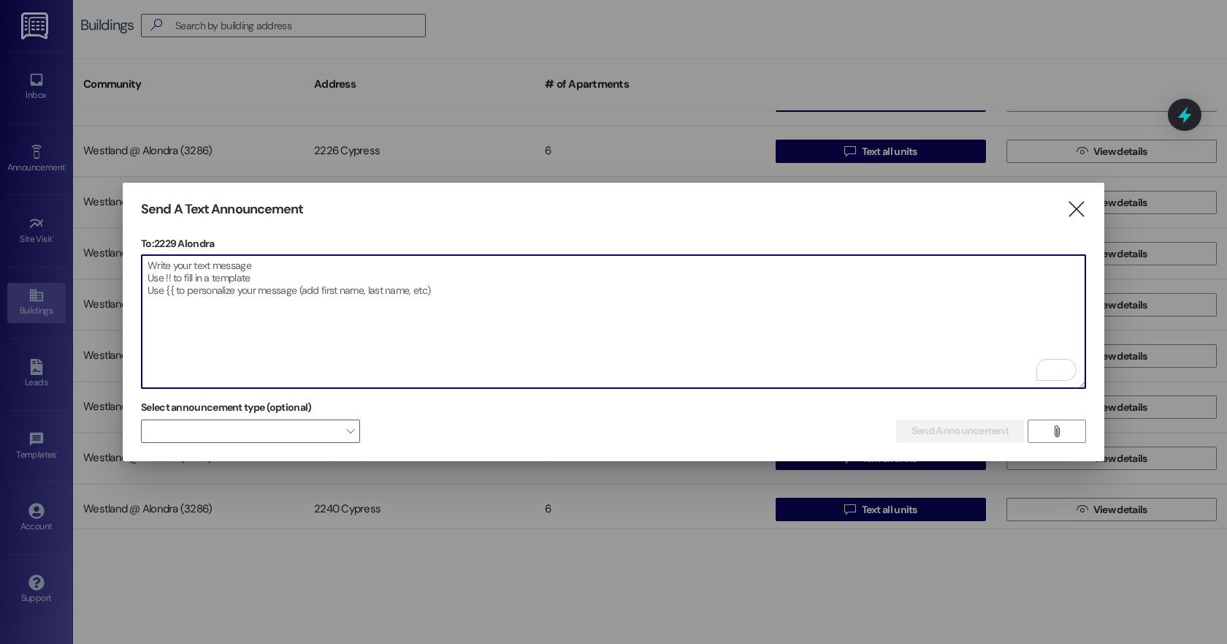
paste textarea "Queridos residentes de Alondra Park Apartments: Solo un recordatorio amistoso: …"
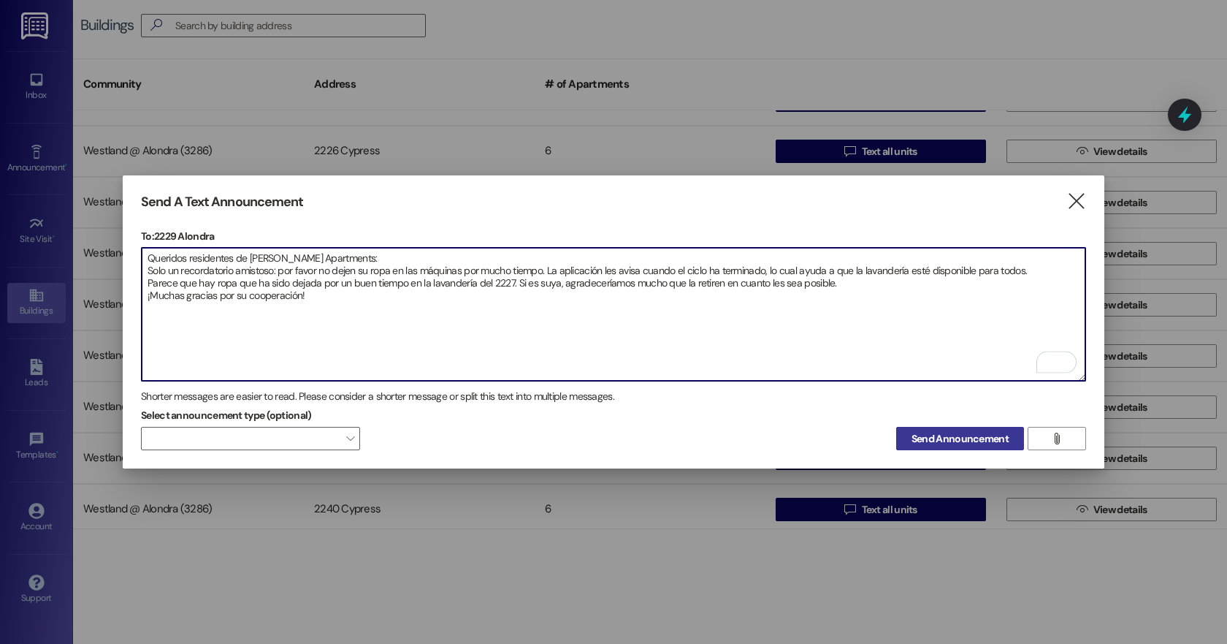
type textarea "Queridos residentes de Alondra Park Apartments: Solo un recordatorio amistoso: …"
click at [930, 435] on span "Send Announcement" at bounding box center [960, 438] width 97 height 15
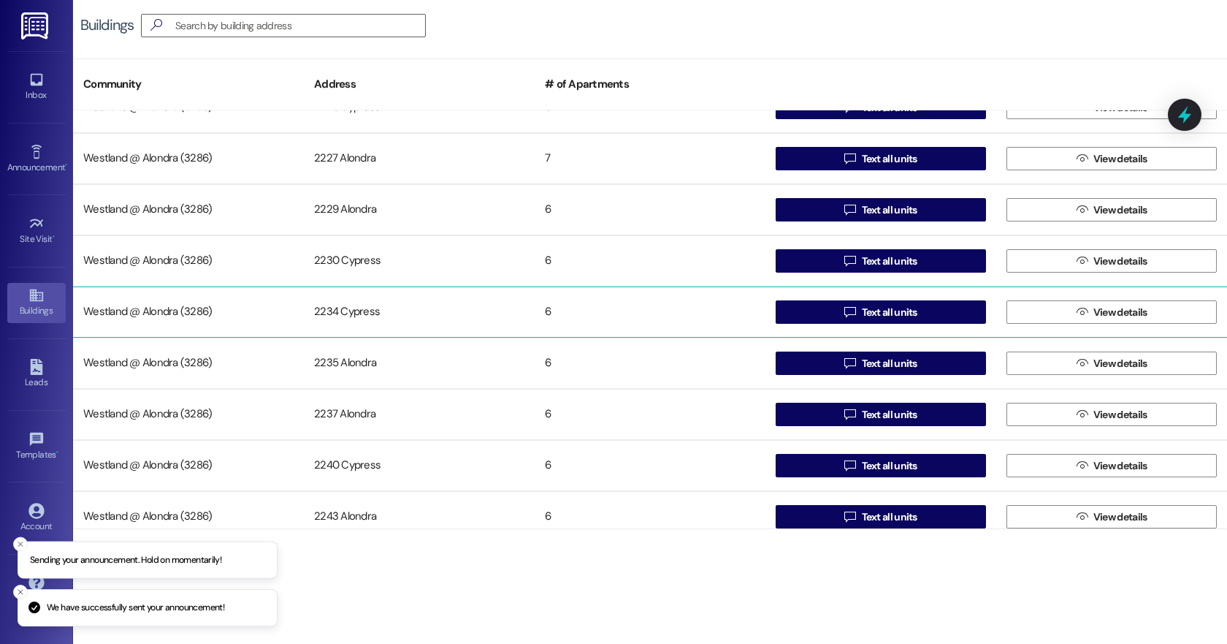
scroll to position [340, 0]
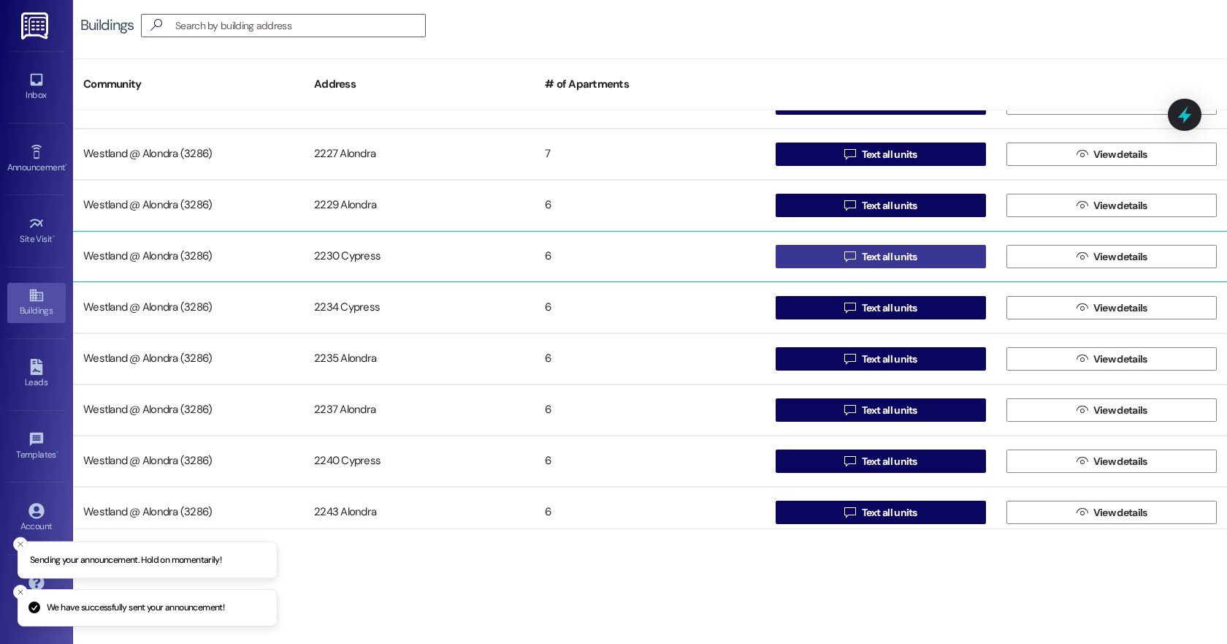
click at [890, 258] on span "Text all units" at bounding box center [890, 256] width 56 height 15
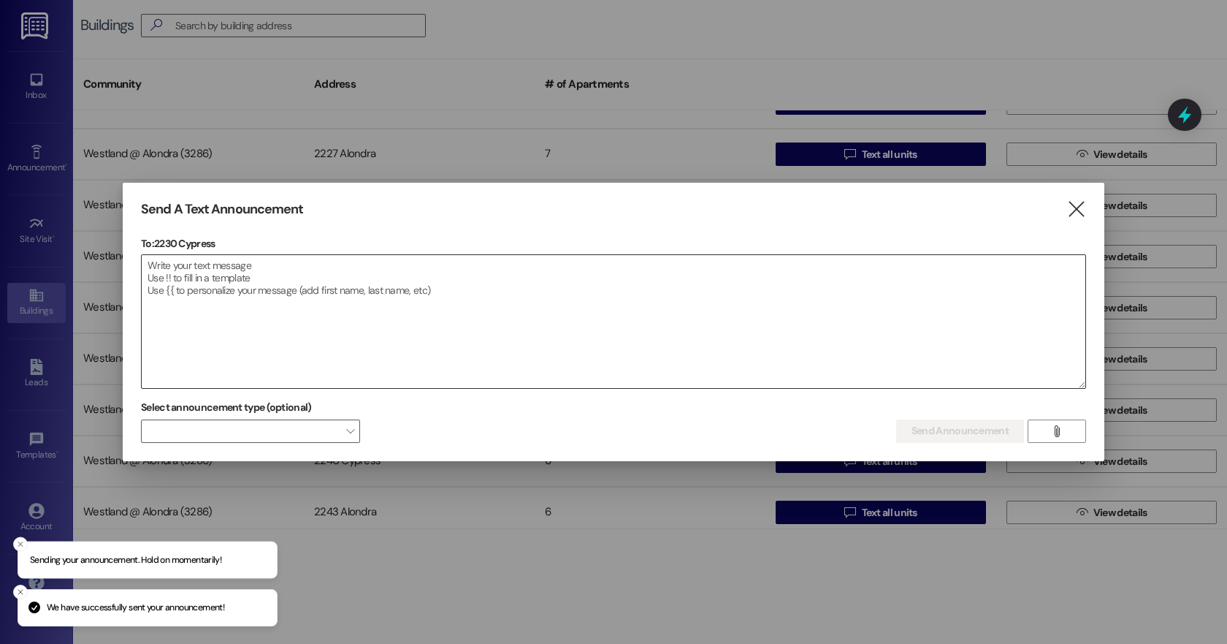
click at [174, 305] on textarea at bounding box center [614, 321] width 944 height 133
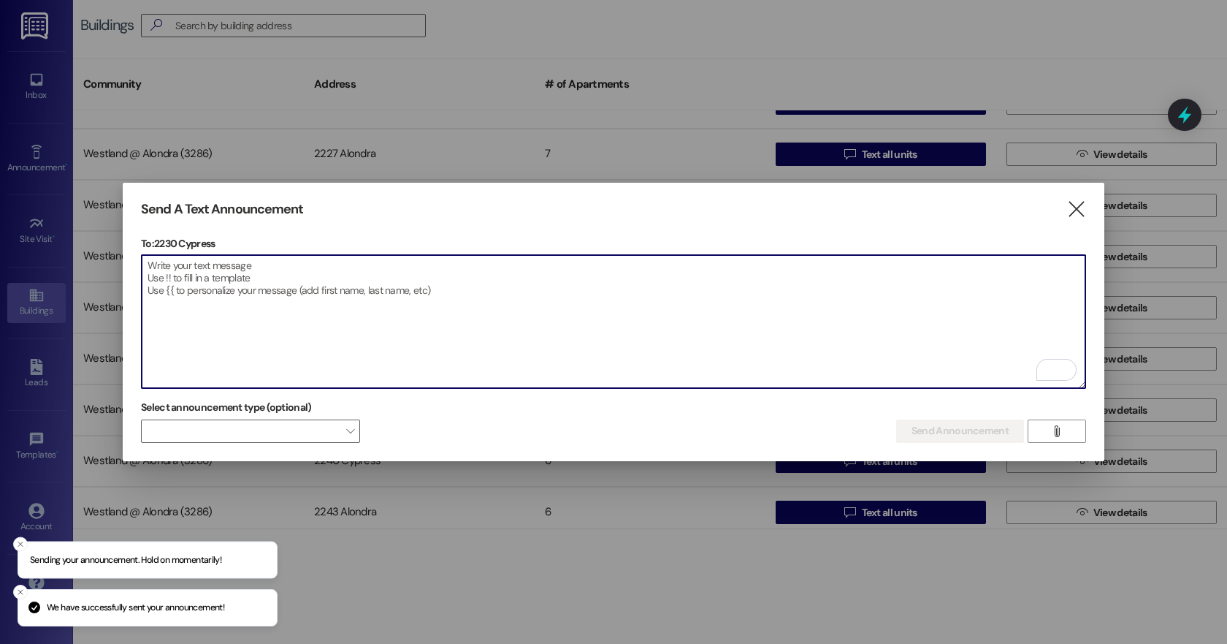
paste textarea "Queridos residentes de Alondra Park Apartments: Solo un recordatorio amistoso: …"
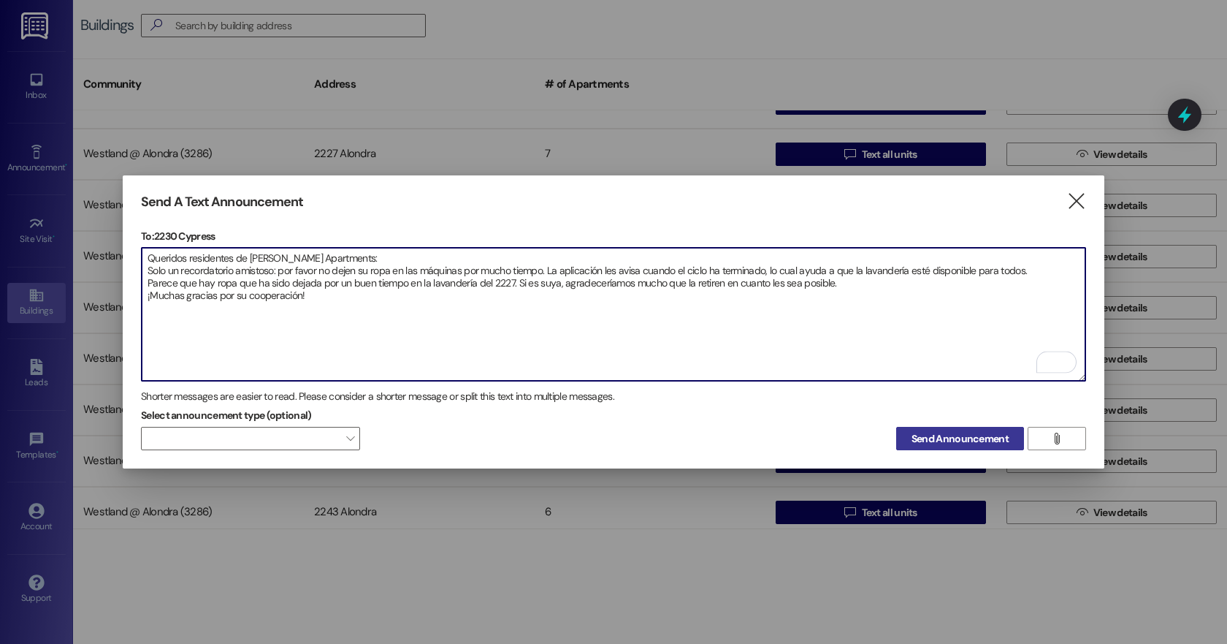
type textarea "Queridos residentes de Alondra Park Apartments: Solo un recordatorio amistoso: …"
click at [920, 434] on span "Send Announcement" at bounding box center [960, 438] width 97 height 15
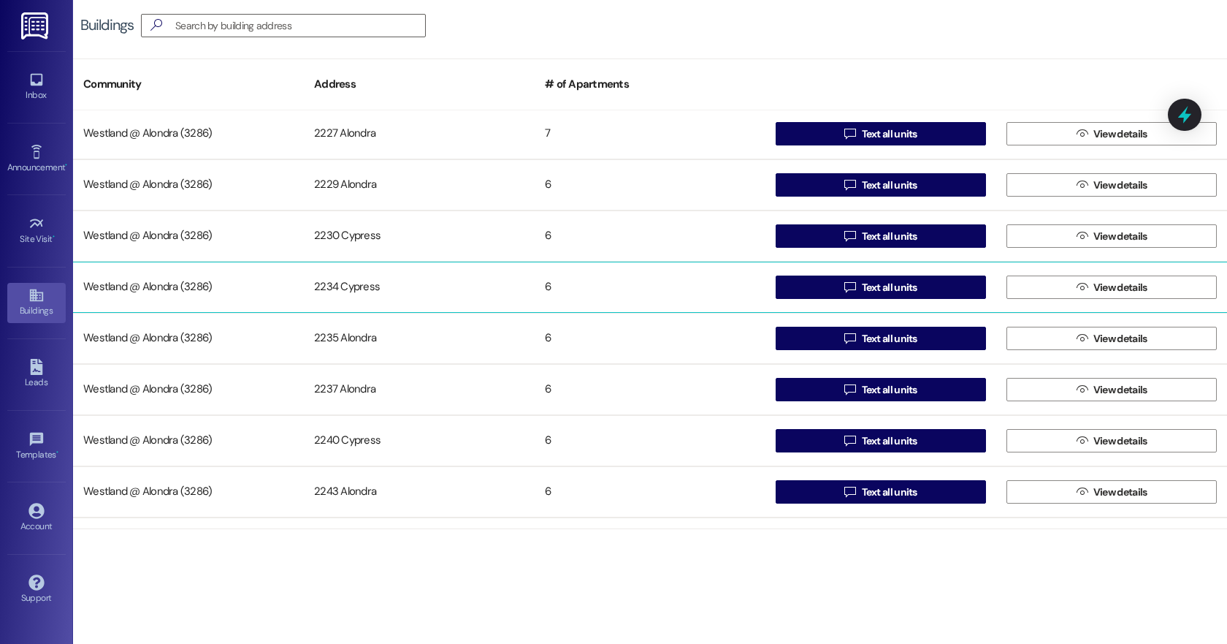
scroll to position [382, 0]
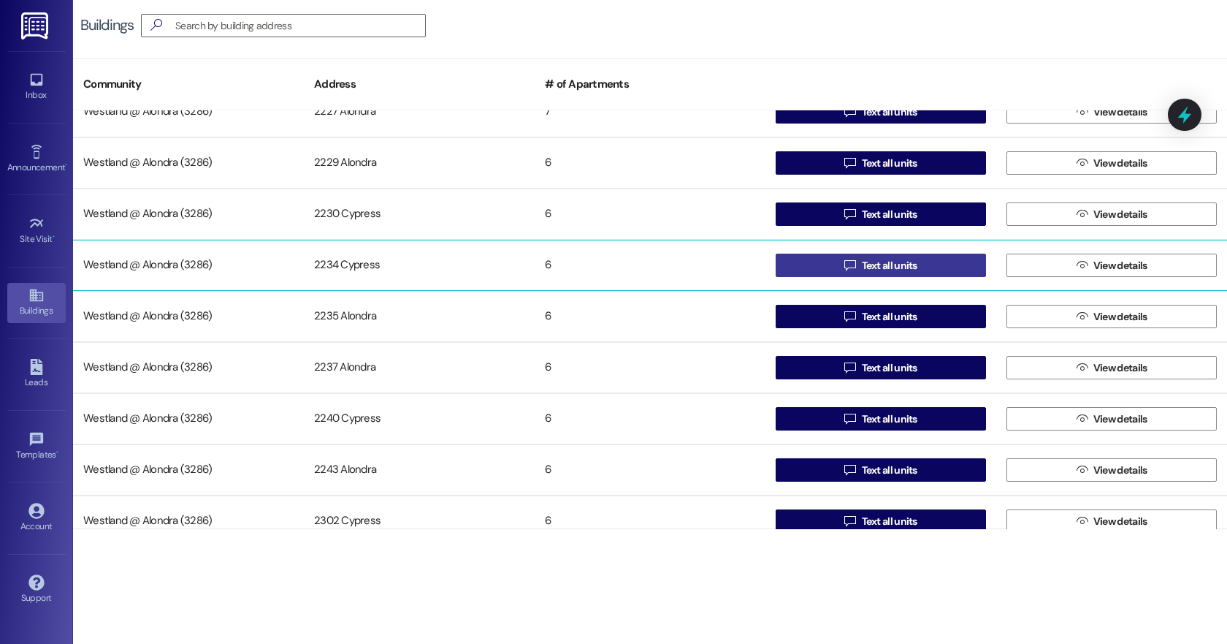
click at [879, 270] on span "Text all units" at bounding box center [890, 265] width 56 height 15
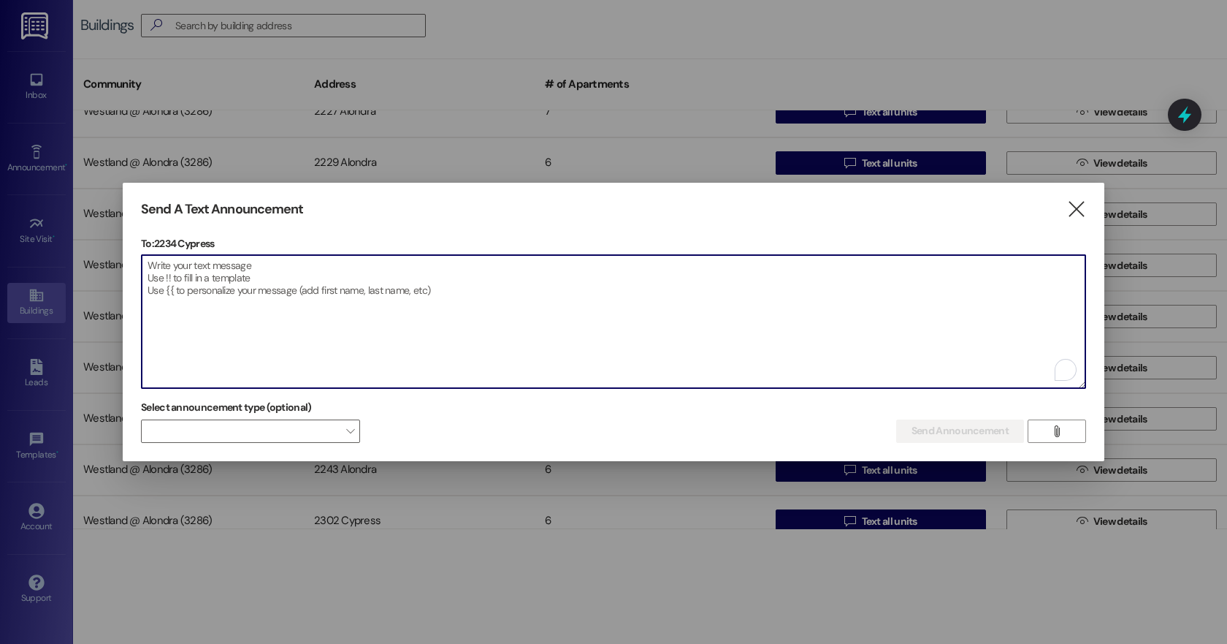
click at [324, 324] on textarea "To enrich screen reader interactions, please activate Accessibility in Grammarl…" at bounding box center [614, 321] width 944 height 133
paste textarea "Queridos residentes de Alondra Park Apartments: Solo un recordatorio amistoso: …"
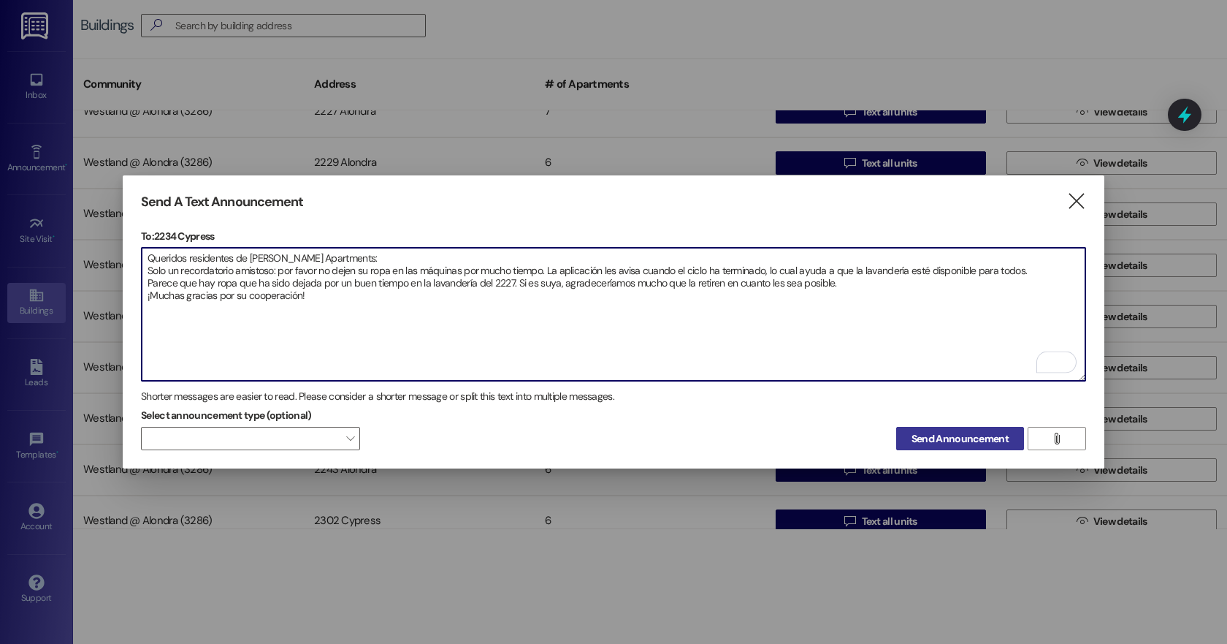
type textarea "Queridos residentes de Alondra Park Apartments: Solo un recordatorio amistoso: …"
click at [938, 436] on span "Send Announcement" at bounding box center [960, 438] width 97 height 15
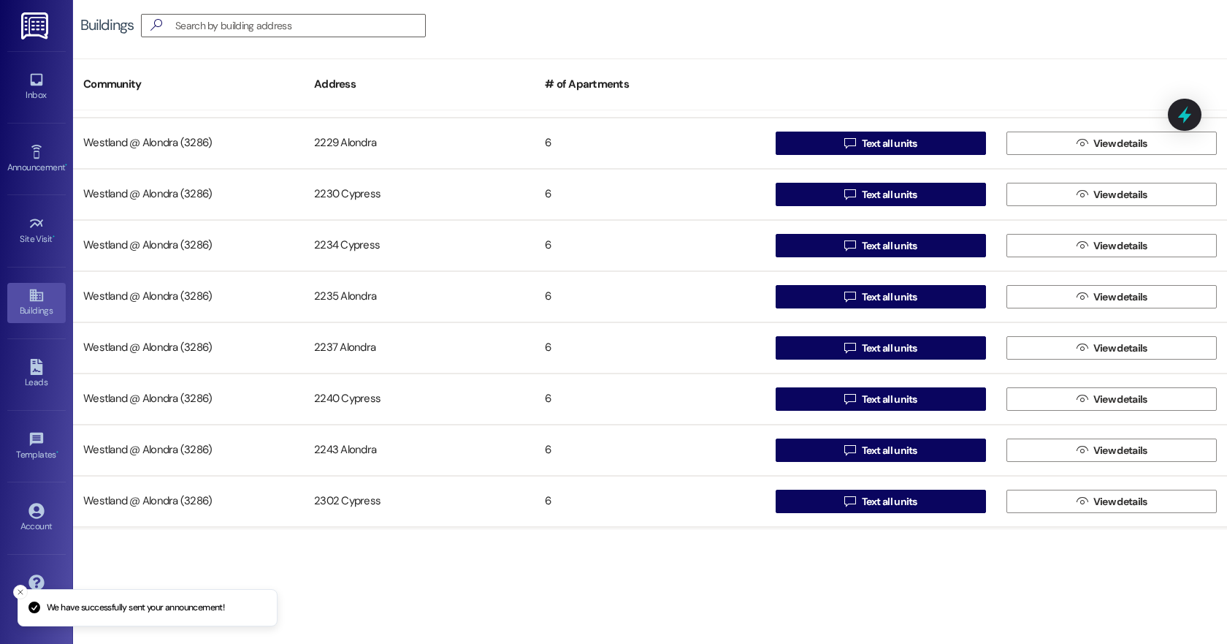
scroll to position [405, 0]
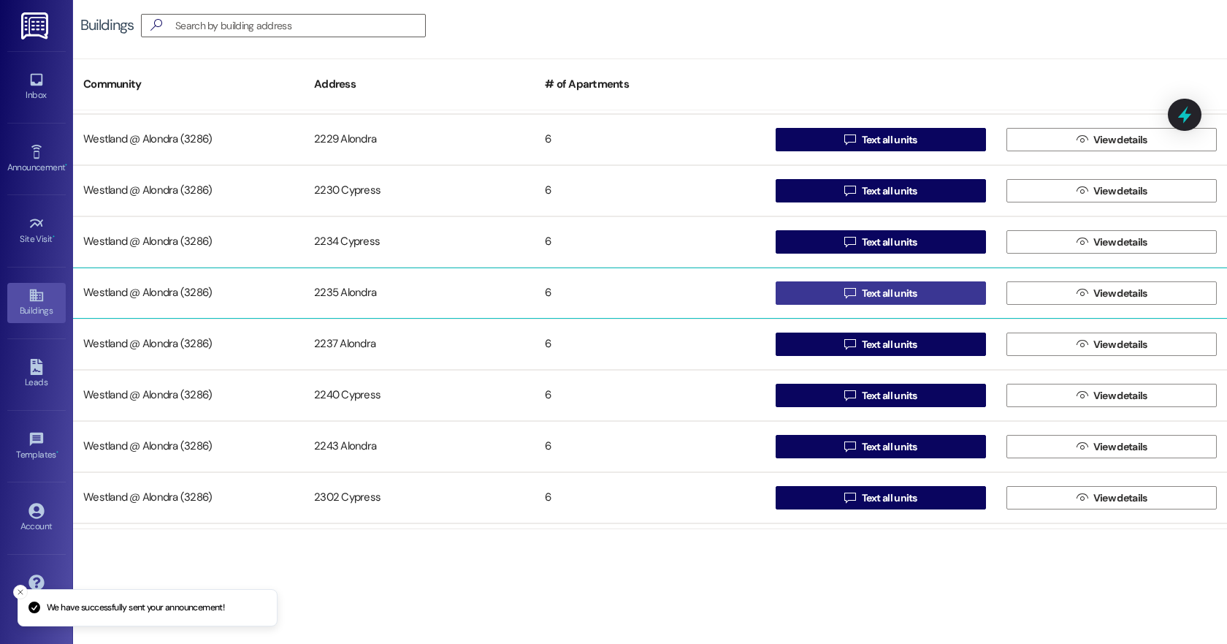
click at [899, 291] on span "Text all units" at bounding box center [890, 293] width 56 height 15
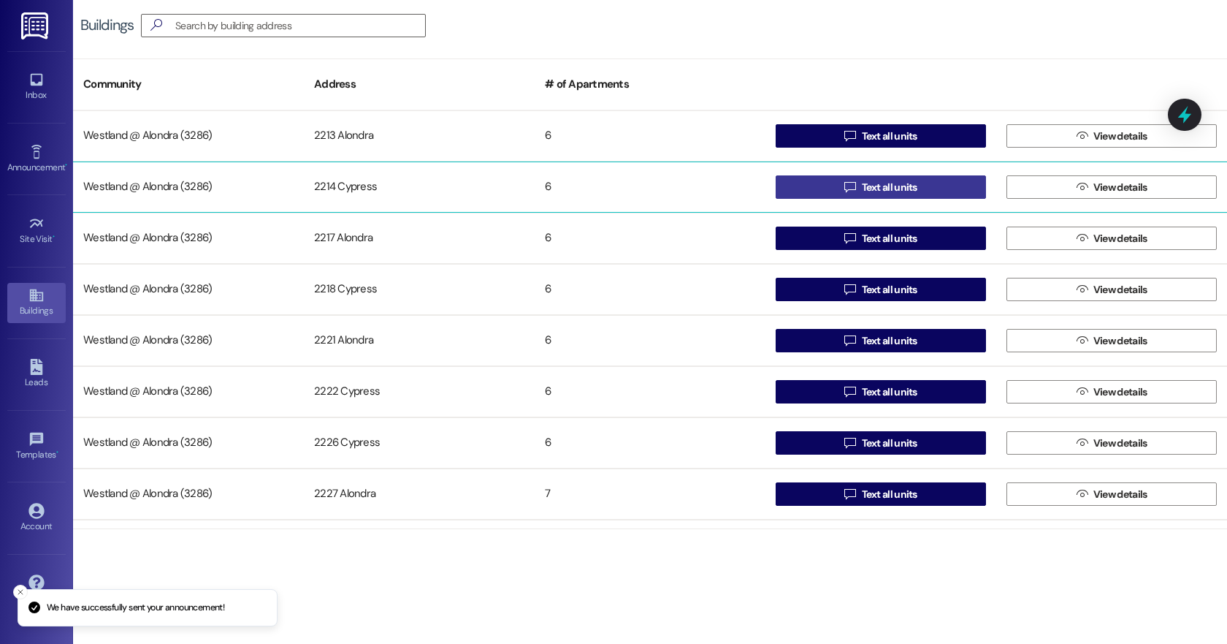
click at [882, 185] on span "Text all units" at bounding box center [890, 187] width 56 height 15
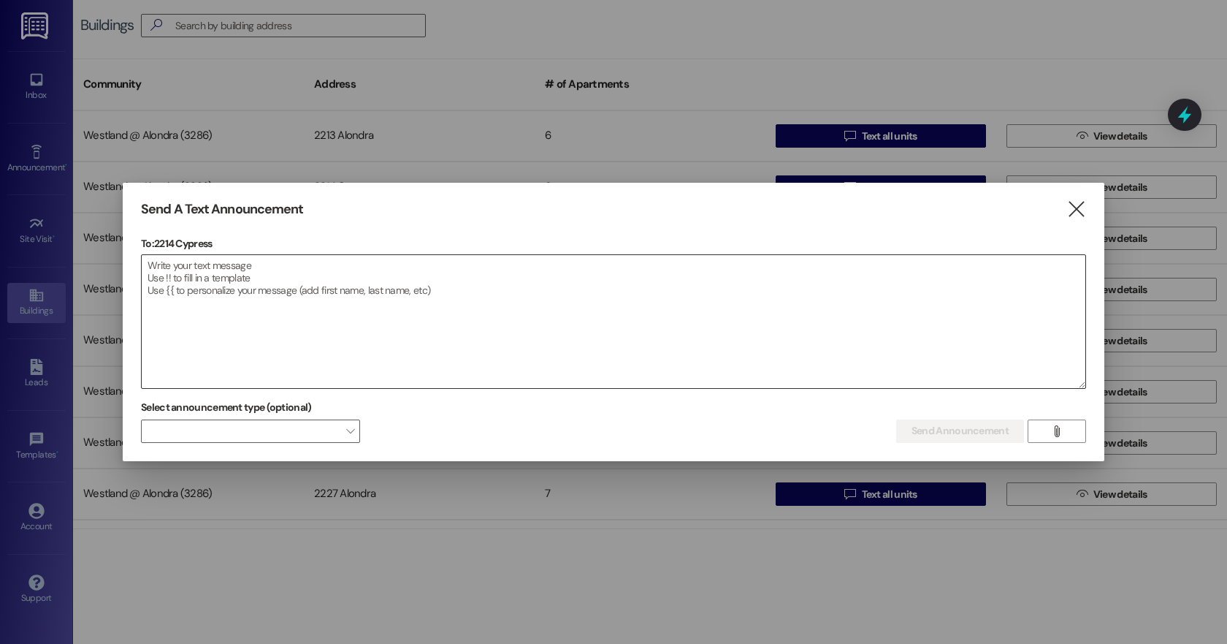
click at [232, 278] on textarea at bounding box center [614, 321] width 944 height 133
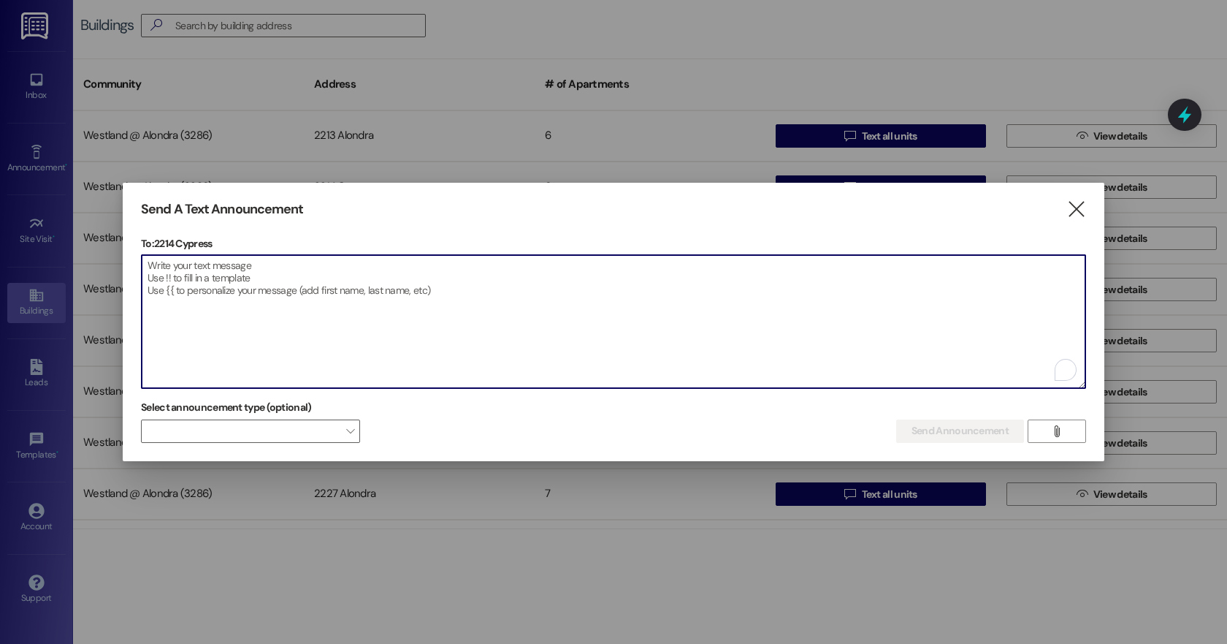
paste textarea "Dear residents of [PERSON_NAME] Apartments, Just a friendly reminder to please …"
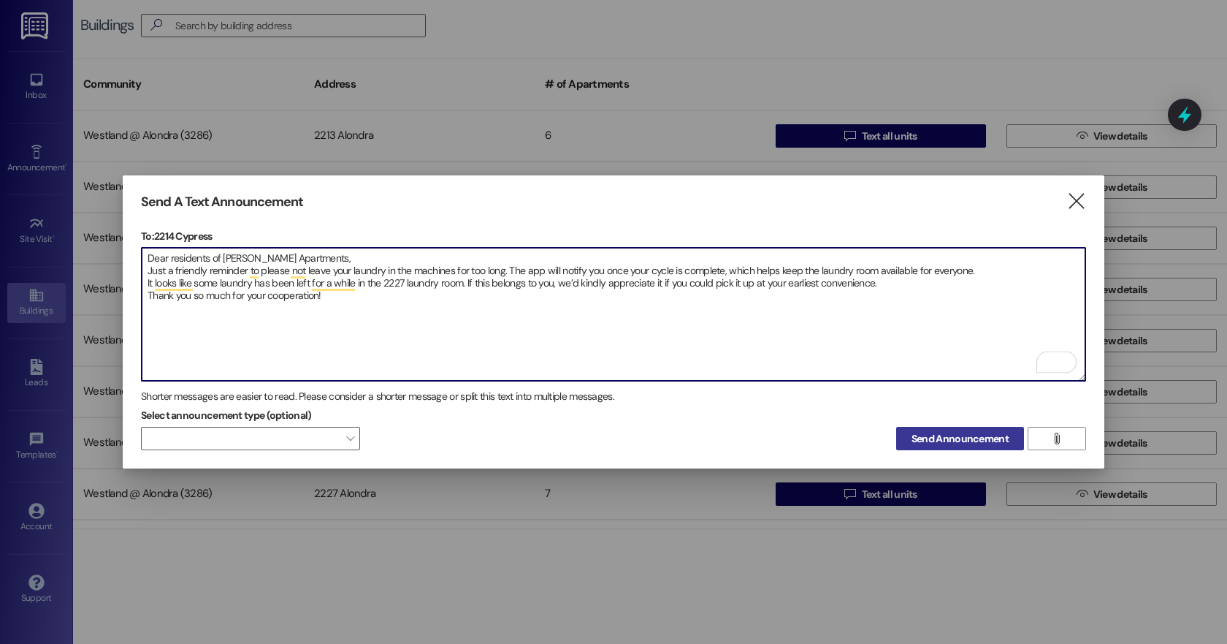
type textarea "Dear residents of [PERSON_NAME] Apartments, Just a friendly reminder to please …"
click at [948, 432] on span "Send Announcement" at bounding box center [960, 438] width 97 height 15
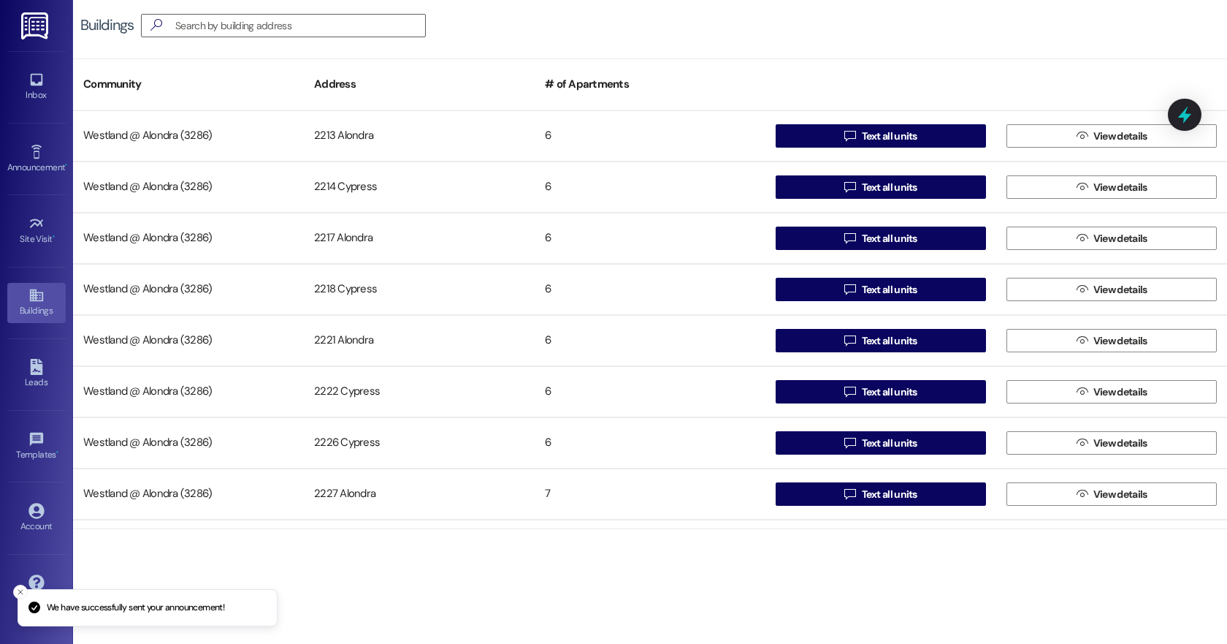
click at [865, 137] on span "Text all units" at bounding box center [890, 136] width 56 height 15
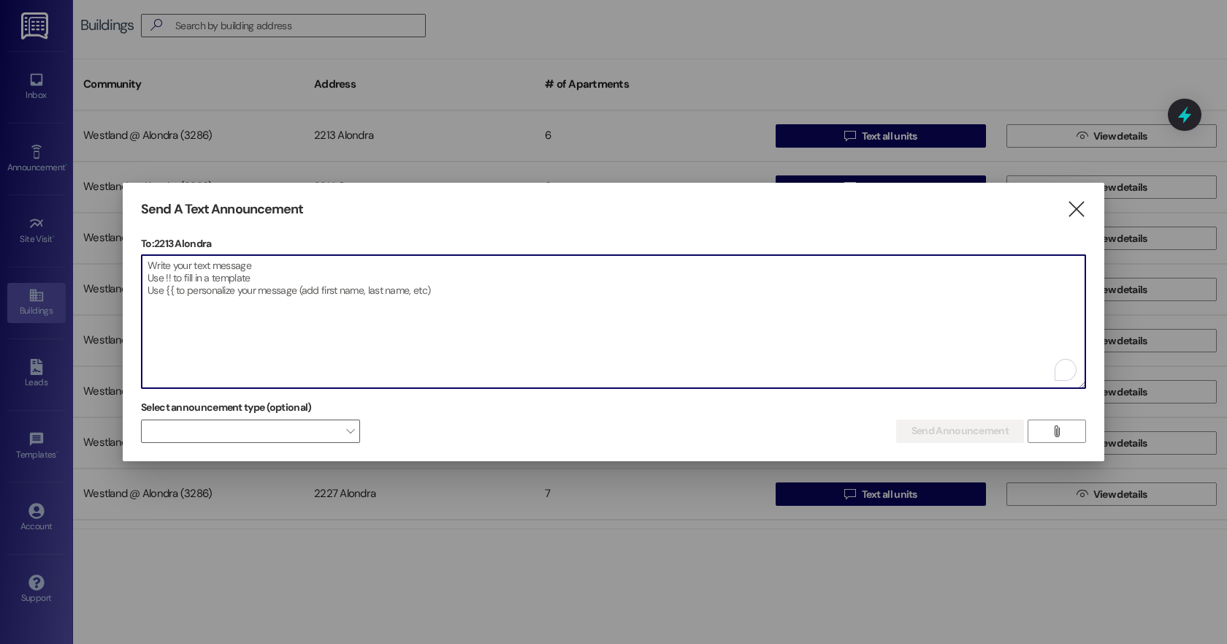
click at [185, 303] on textarea "To enrich screen reader interactions, please activate Accessibility in Grammarl…" at bounding box center [614, 321] width 944 height 133
paste textarea "Dear residents of [PERSON_NAME] Apartments, Just a friendly reminder to please …"
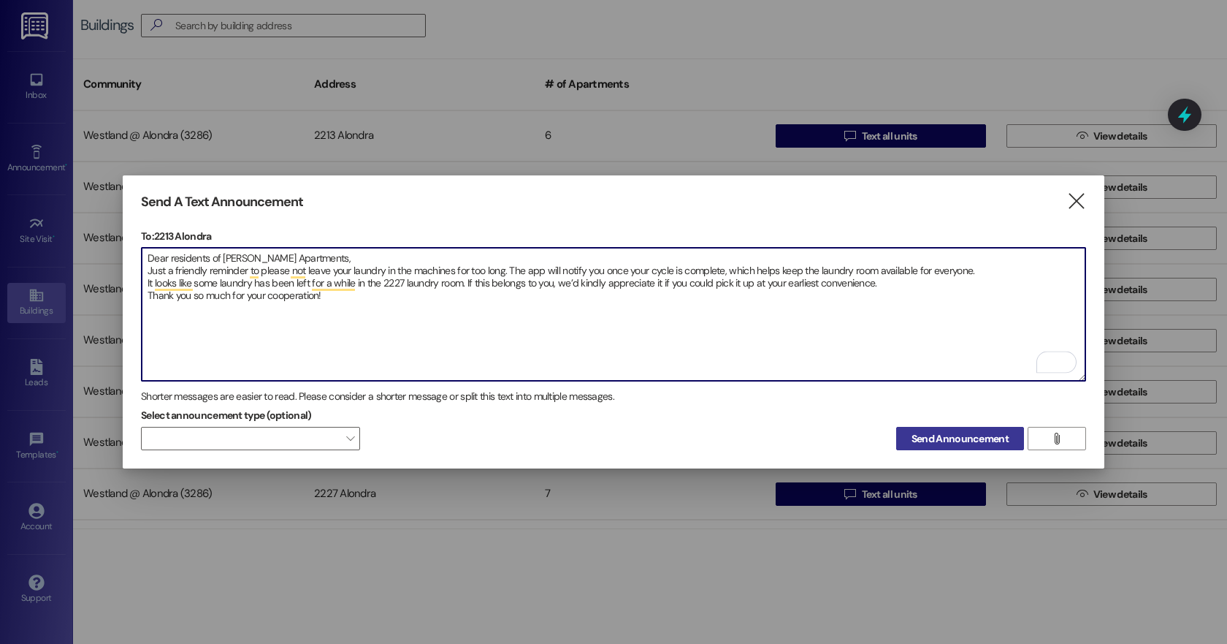
type textarea "Dear residents of [PERSON_NAME] Apartments, Just a friendly reminder to please …"
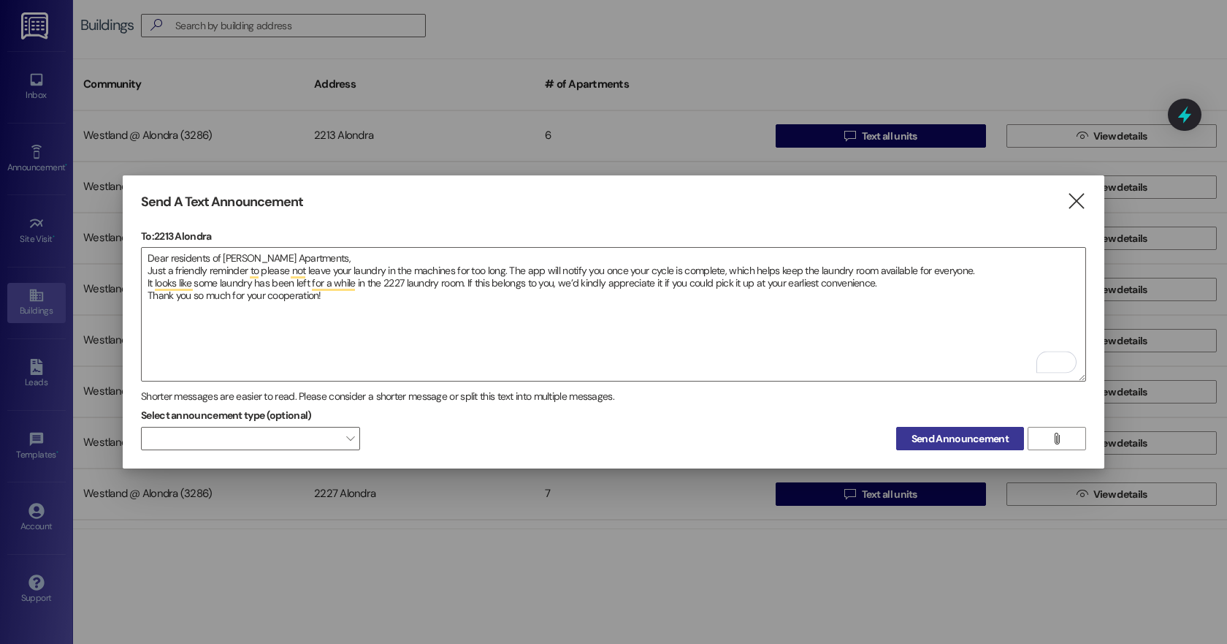
click at [954, 439] on span "Send Announcement" at bounding box center [960, 438] width 97 height 15
